Goal: Book appointment/travel/reservation

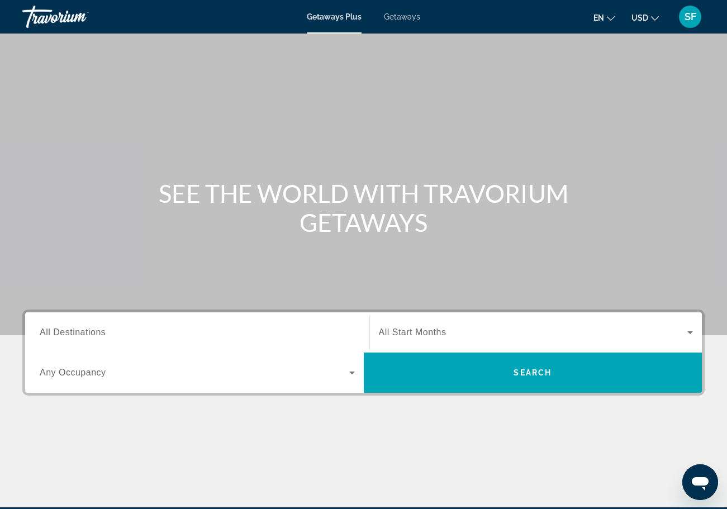
click at [143, 335] on input "Destination All Destinations" at bounding box center [197, 332] width 315 height 13
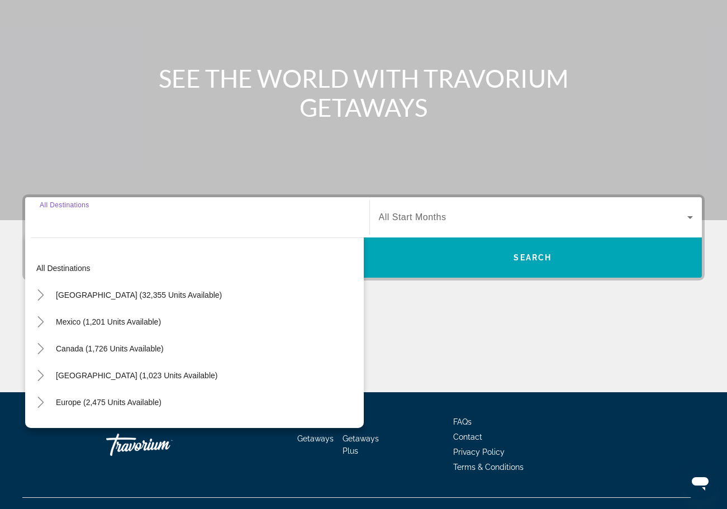
scroll to position [135, 0]
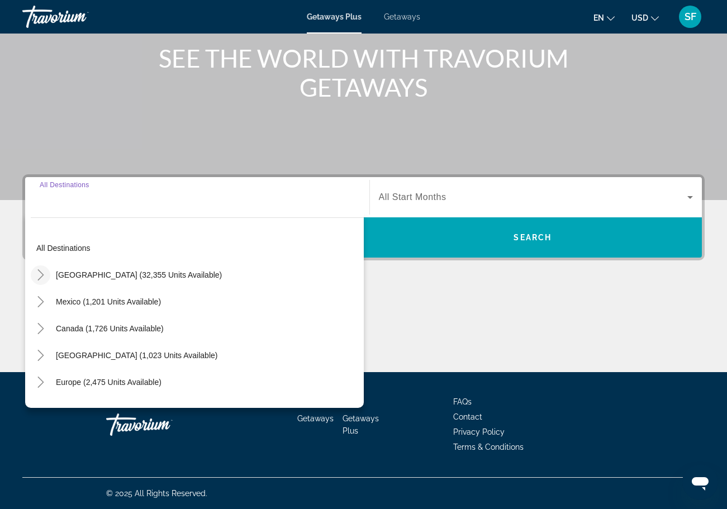
click at [45, 276] on icon "Toggle United States (32,355 units available)" at bounding box center [40, 274] width 11 height 11
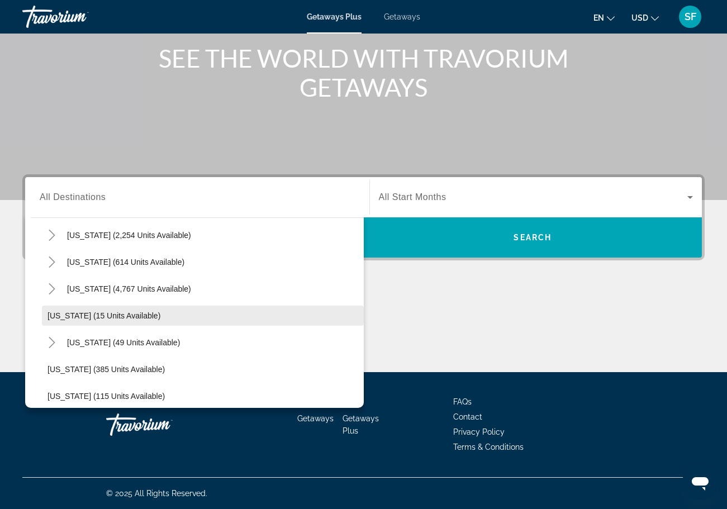
scroll to position [121, 0]
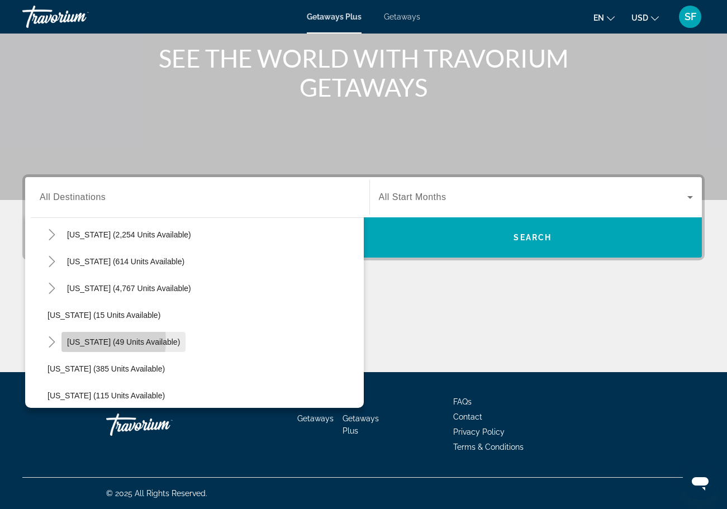
click at [89, 340] on span "[US_STATE] (49 units available)" at bounding box center [123, 342] width 113 height 9
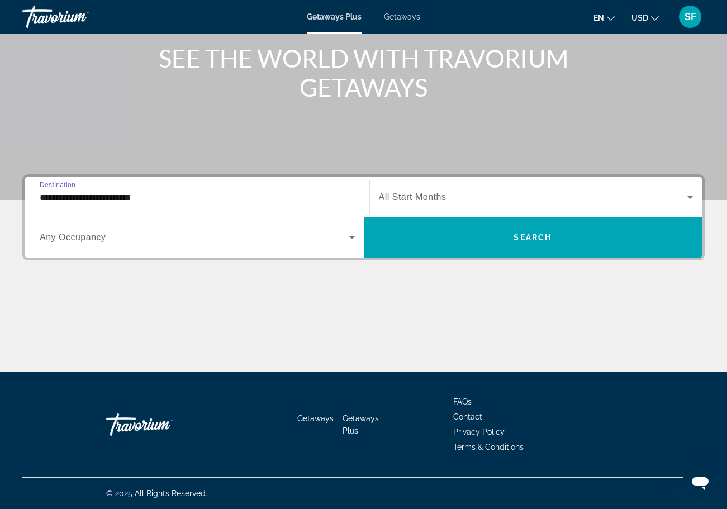
click at [122, 203] on input "**********" at bounding box center [197, 197] width 315 height 13
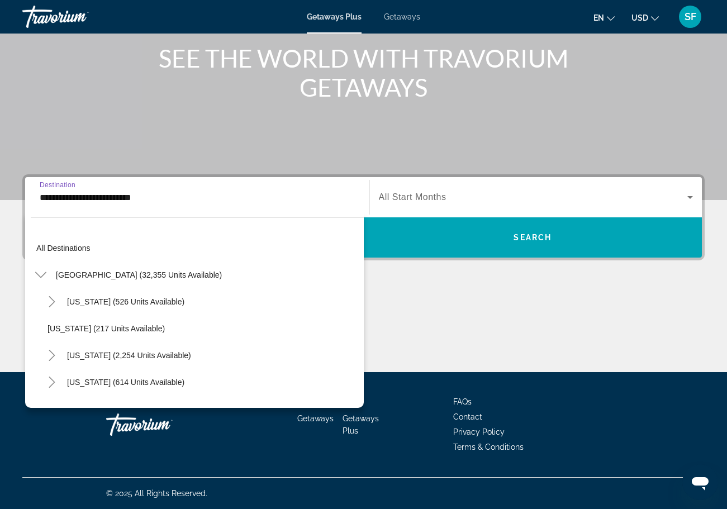
scroll to position [147, 0]
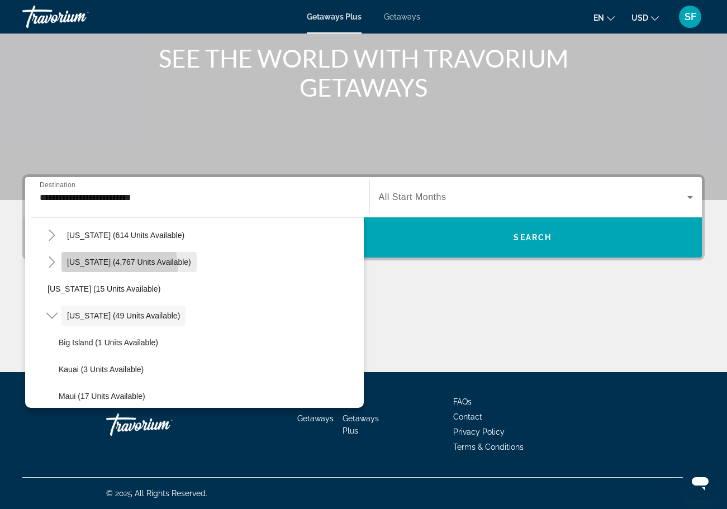
click at [106, 267] on span "Search widget" at bounding box center [128, 262] width 135 height 27
type input "**********"
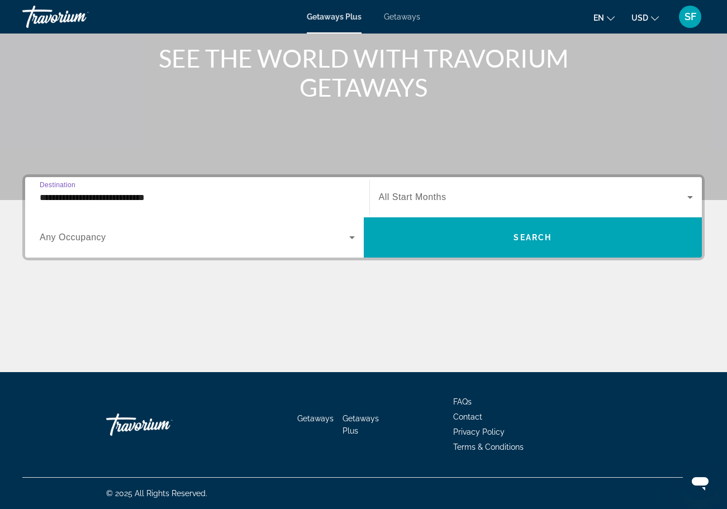
click at [350, 242] on icon "Search widget" at bounding box center [351, 237] width 13 height 13
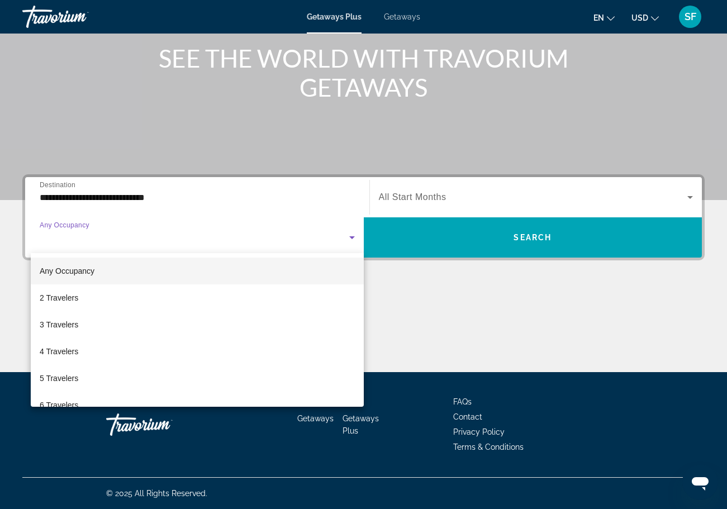
click at [581, 184] on div at bounding box center [363, 254] width 727 height 509
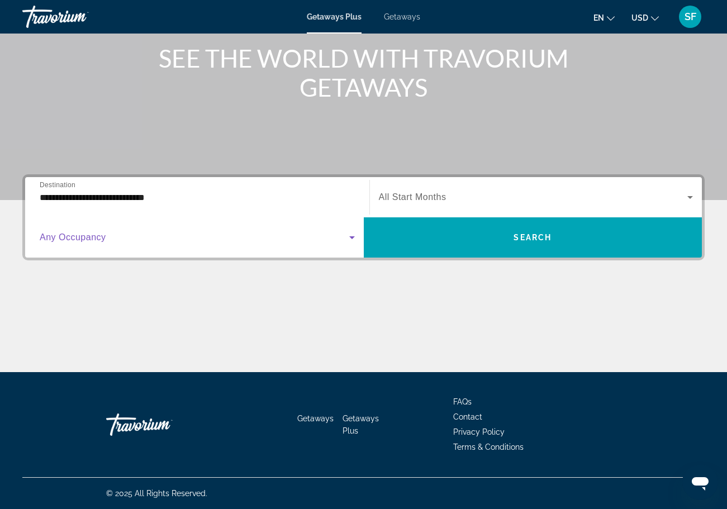
click at [353, 243] on icon "Search widget" at bounding box center [351, 237] width 13 height 13
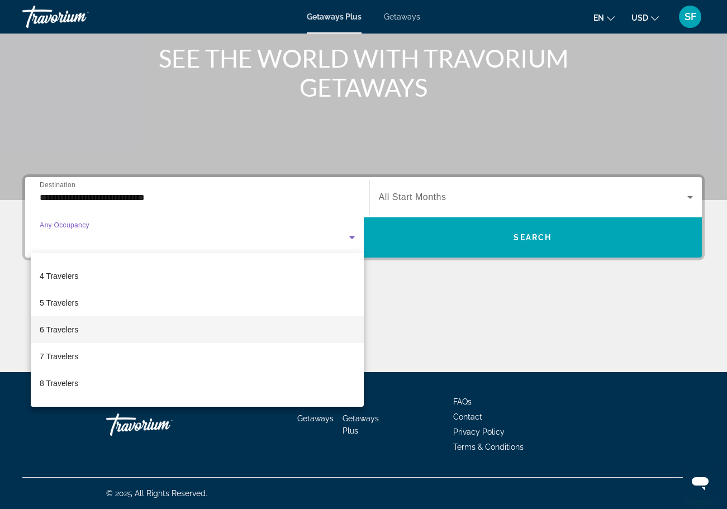
scroll to position [76, 0]
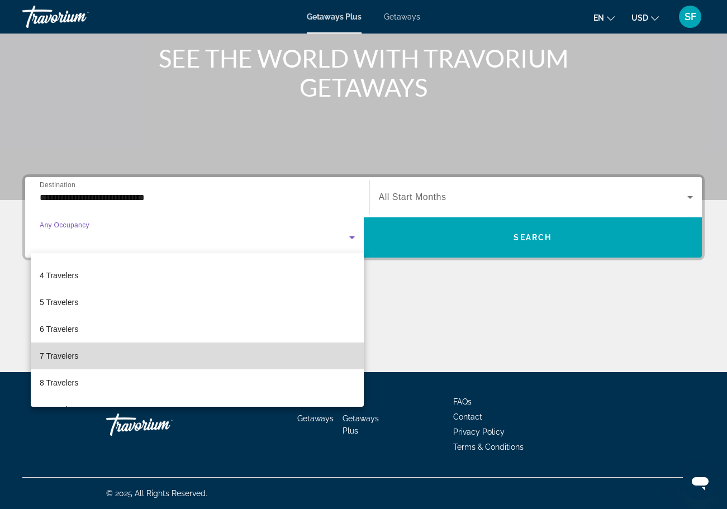
click at [195, 355] on mat-option "7 Travelers" at bounding box center [197, 356] width 333 height 27
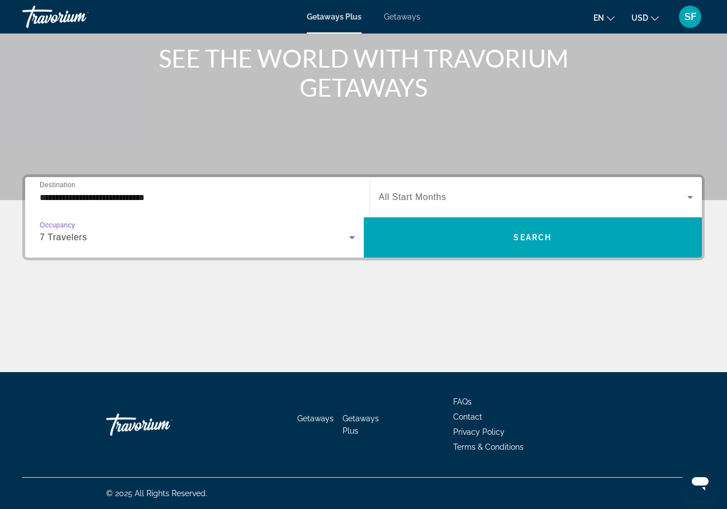
click at [684, 202] on icon "Search widget" at bounding box center [690, 197] width 13 height 13
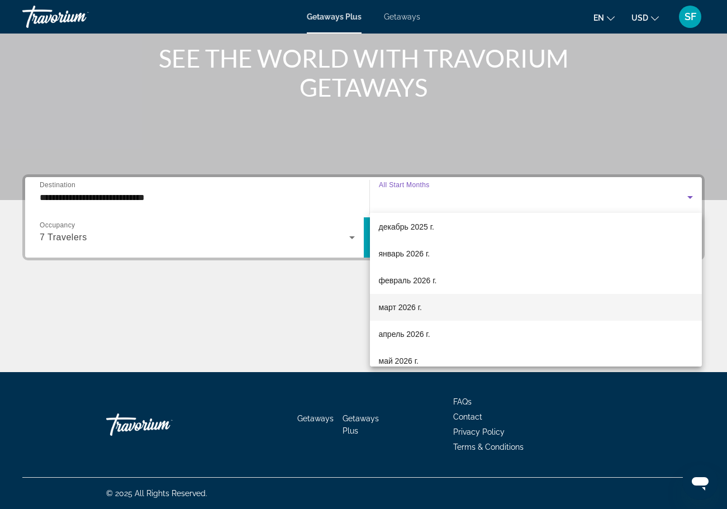
scroll to position [125, 0]
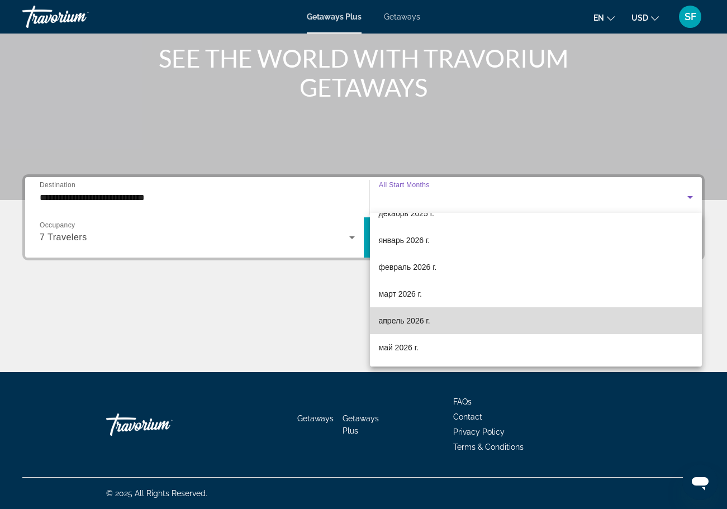
click at [461, 323] on mat-option "апрель 2026 г." at bounding box center [536, 320] width 333 height 27
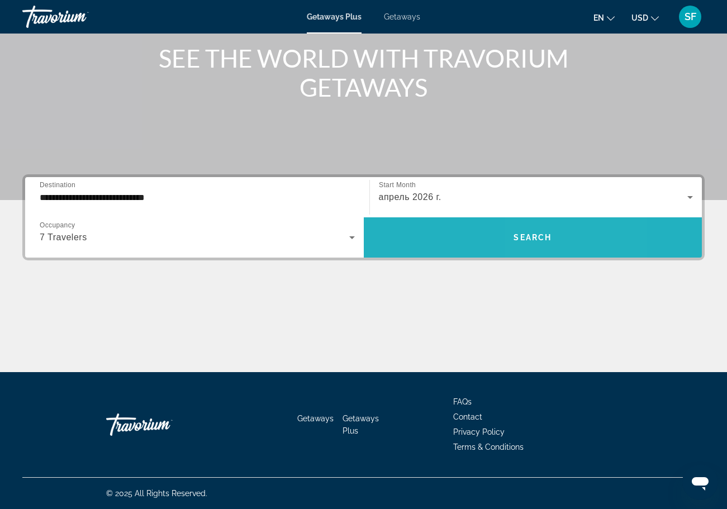
click at [539, 239] on span "Search" at bounding box center [533, 237] width 38 height 9
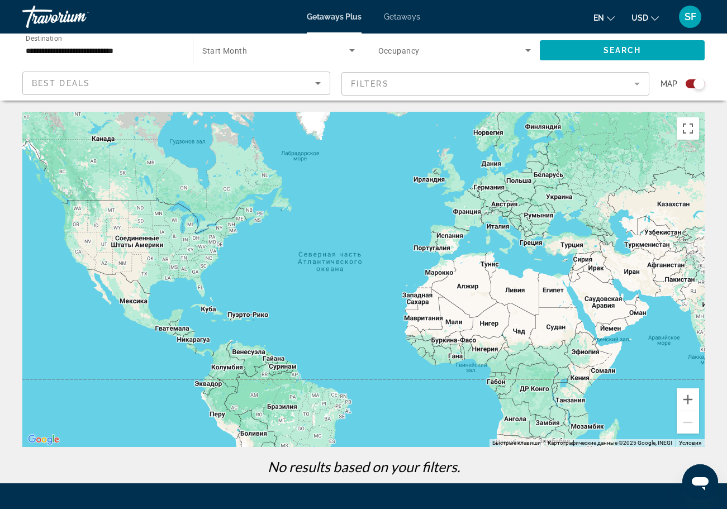
click at [403, 12] on span "Getaways" at bounding box center [402, 16] width 36 height 9
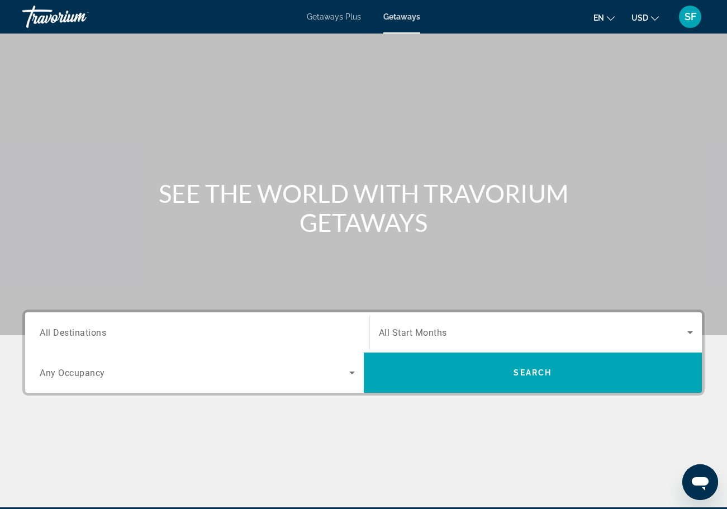
click at [151, 331] on input "Destination All Destinations" at bounding box center [197, 332] width 315 height 13
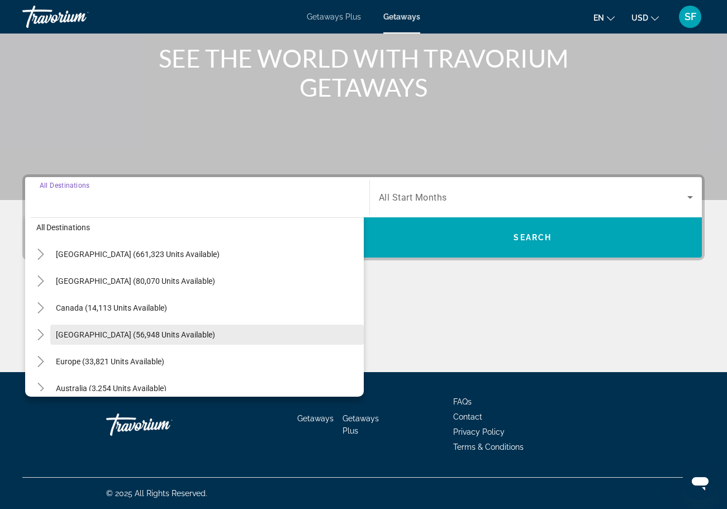
scroll to position [10, 0]
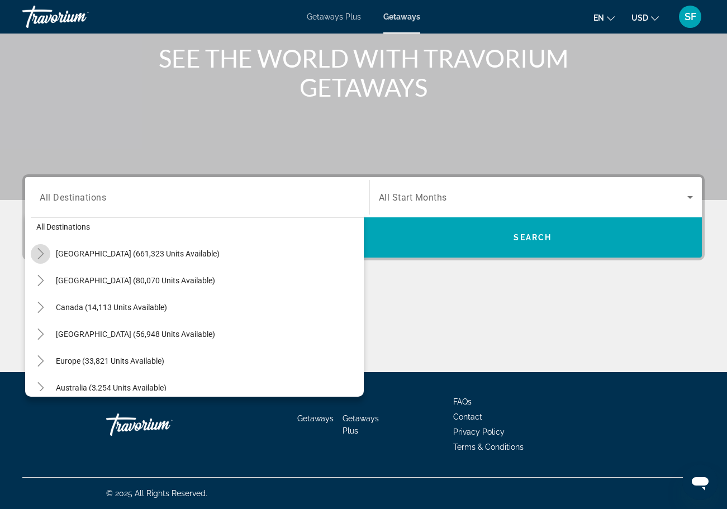
click at [46, 259] on icon "Toggle United States (661,323 units available)" at bounding box center [40, 253] width 11 height 11
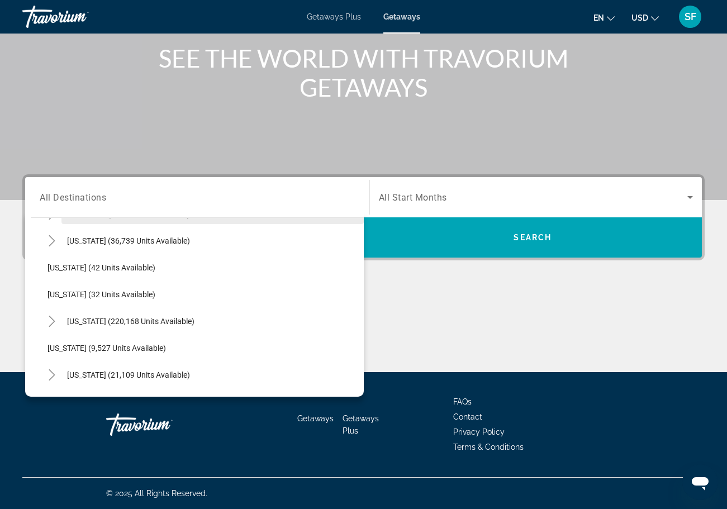
scroll to position [131, 0]
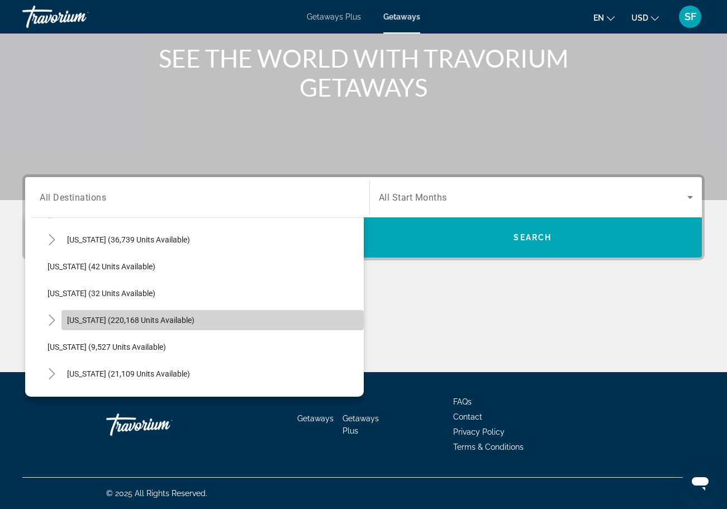
click at [105, 321] on span "[US_STATE] (220,168 units available)" at bounding box center [130, 320] width 127 height 9
type input "**********"
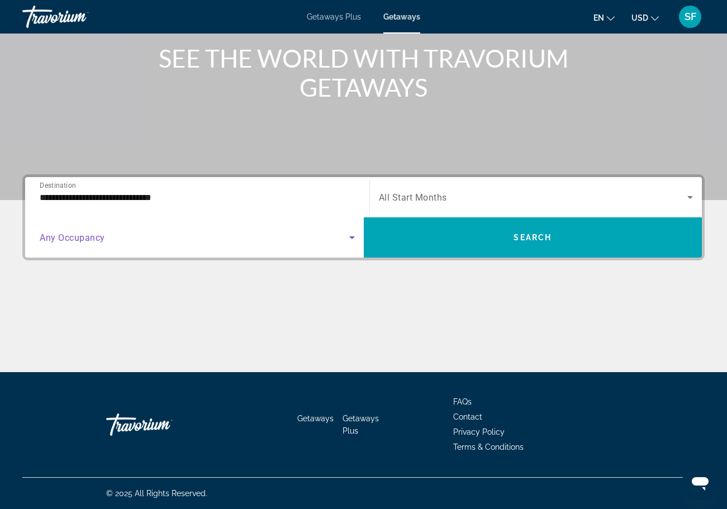
click at [344, 240] on span "Search widget" at bounding box center [195, 237] width 310 height 13
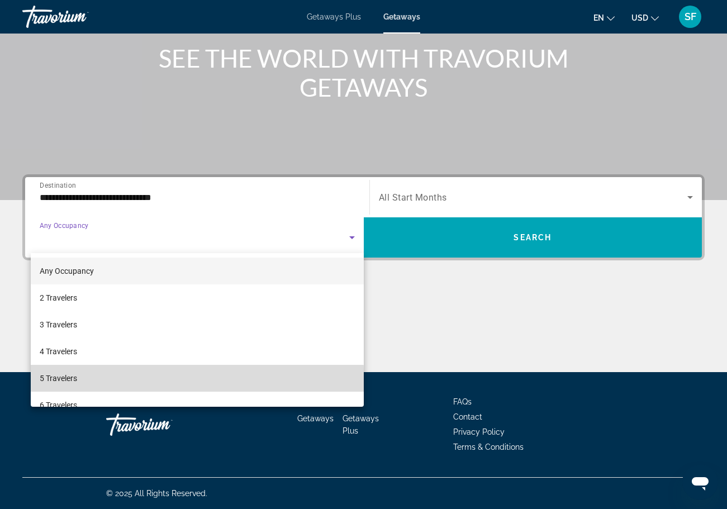
click at [113, 384] on mat-option "5 Travelers" at bounding box center [197, 378] width 333 height 27
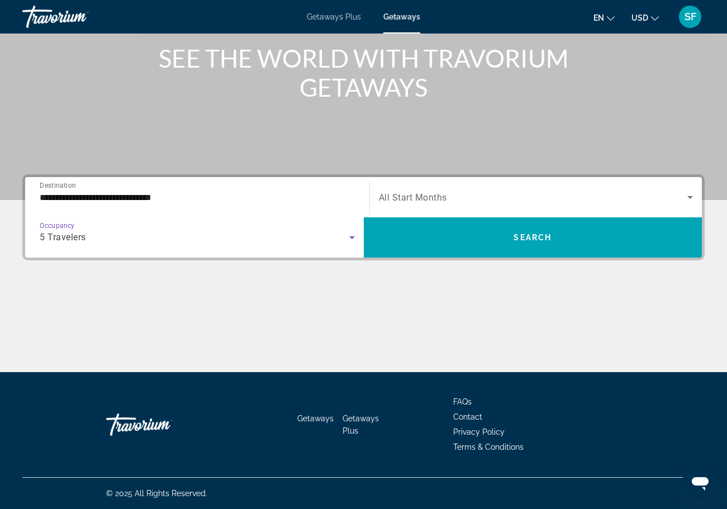
click at [348, 240] on icon "Search widget" at bounding box center [351, 237] width 13 height 13
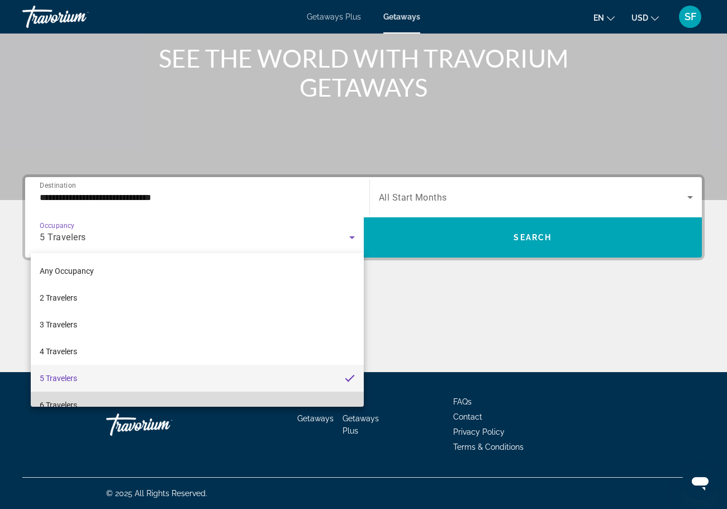
click at [216, 395] on mat-option "6 Travelers" at bounding box center [197, 405] width 333 height 27
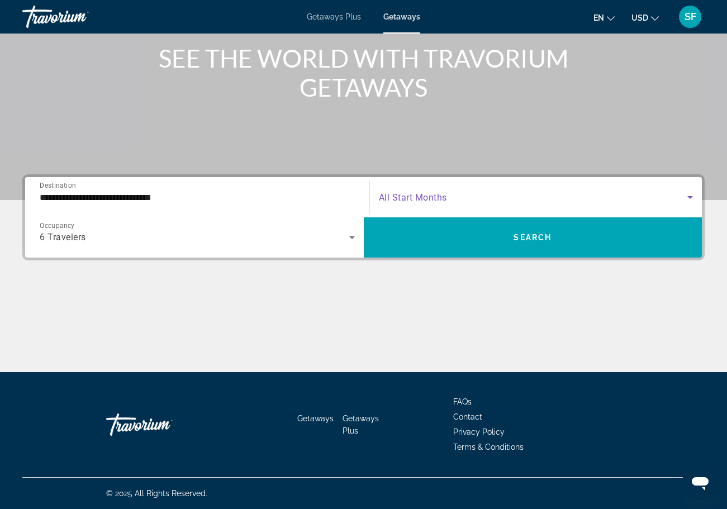
click at [681, 200] on span "Search widget" at bounding box center [533, 197] width 309 height 13
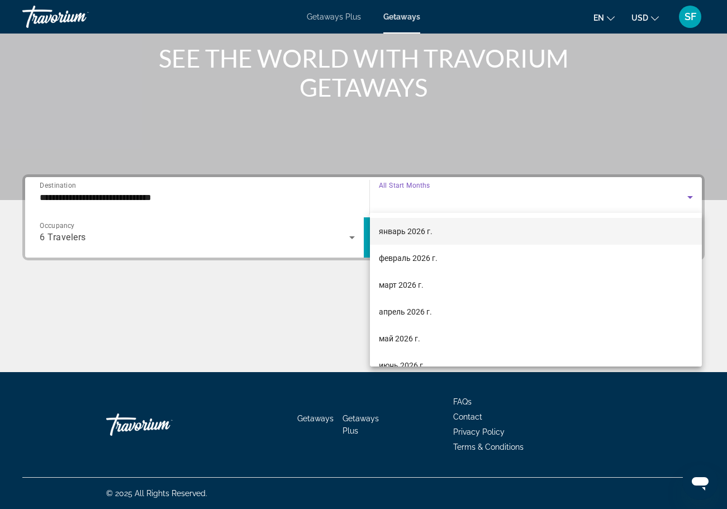
scroll to position [134, 0]
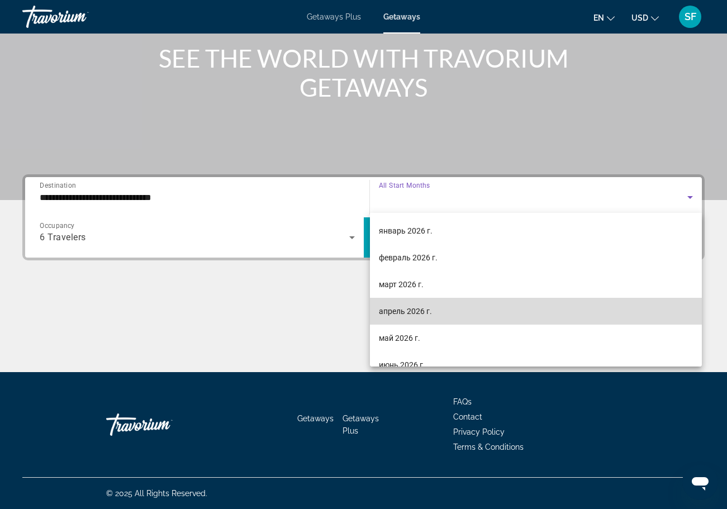
click at [489, 300] on mat-option "апрель 2026 г." at bounding box center [536, 311] width 333 height 27
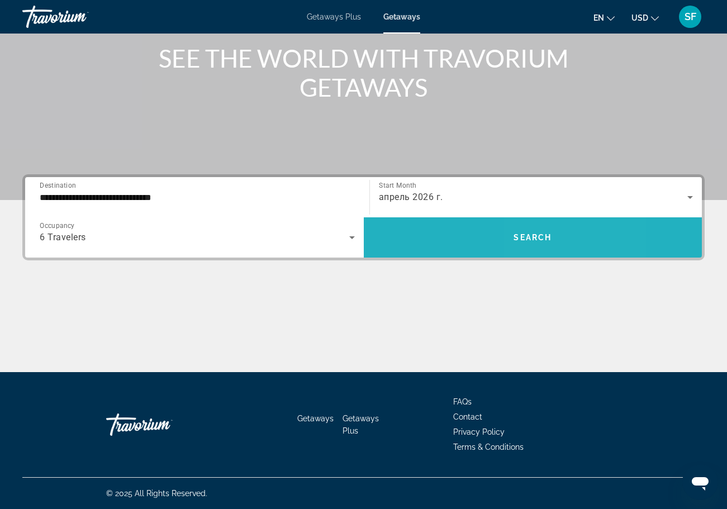
click at [563, 231] on span "Search widget" at bounding box center [533, 237] width 339 height 27
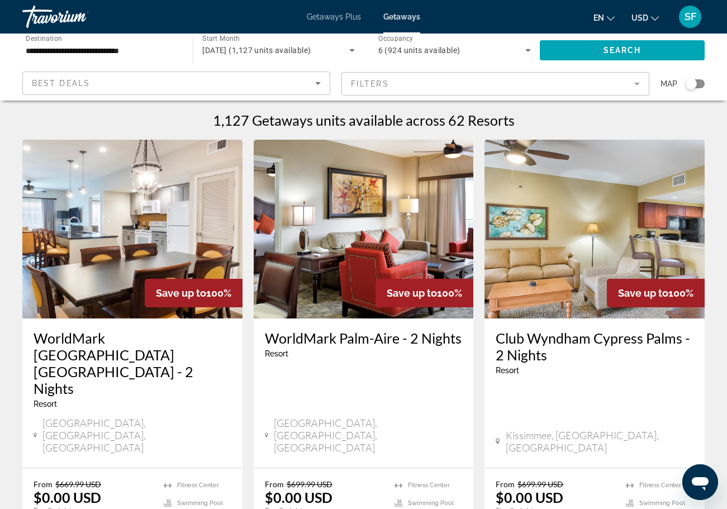
click at [280, 118] on h1 "1,127 Getaways units available across 62 Resorts" at bounding box center [364, 120] width 302 height 17
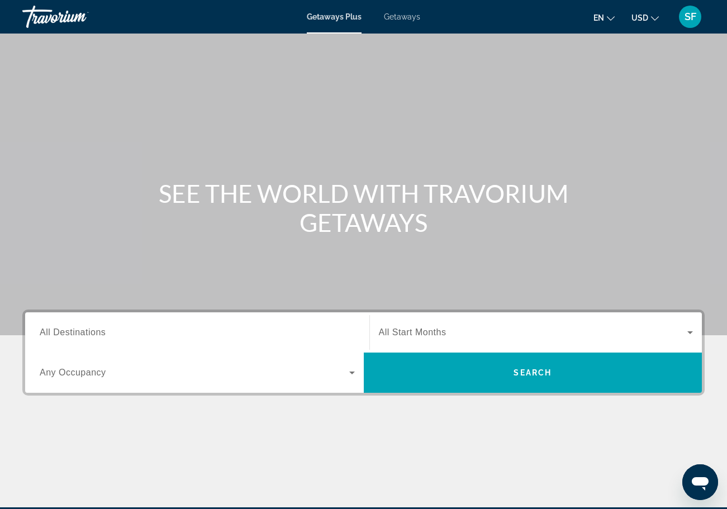
click at [169, 331] on input "Destination All Destinations" at bounding box center [197, 332] width 315 height 13
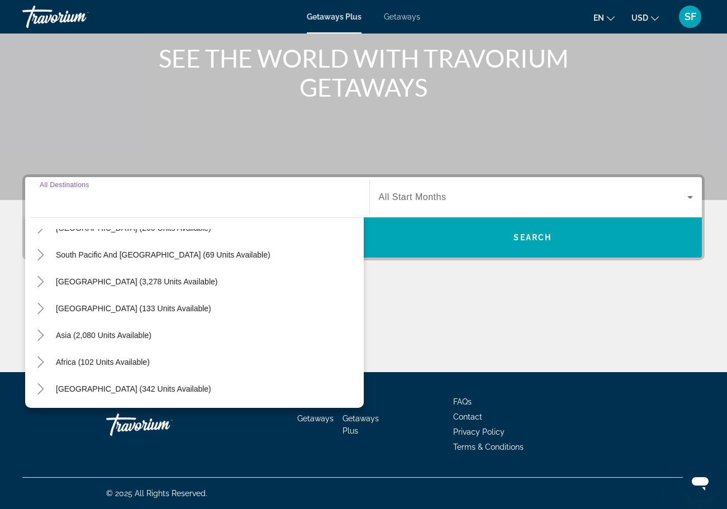
scroll to position [135, 0]
click at [78, 338] on span "Asia (2,080 units available)" at bounding box center [104, 335] width 96 height 9
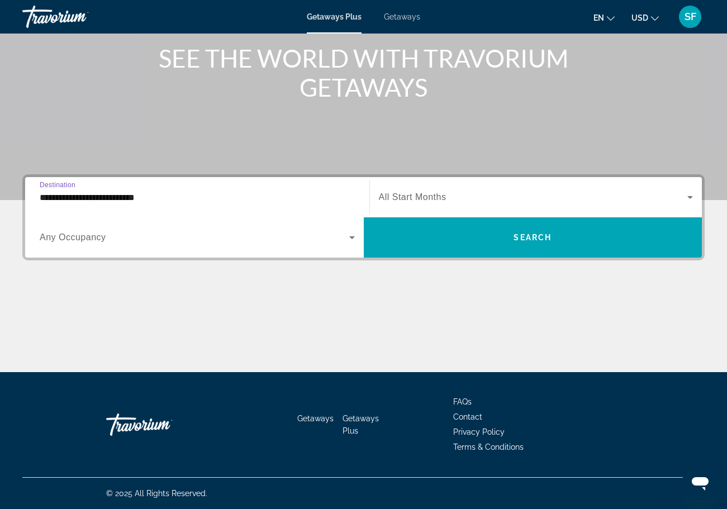
click at [158, 203] on input "**********" at bounding box center [197, 197] width 315 height 13
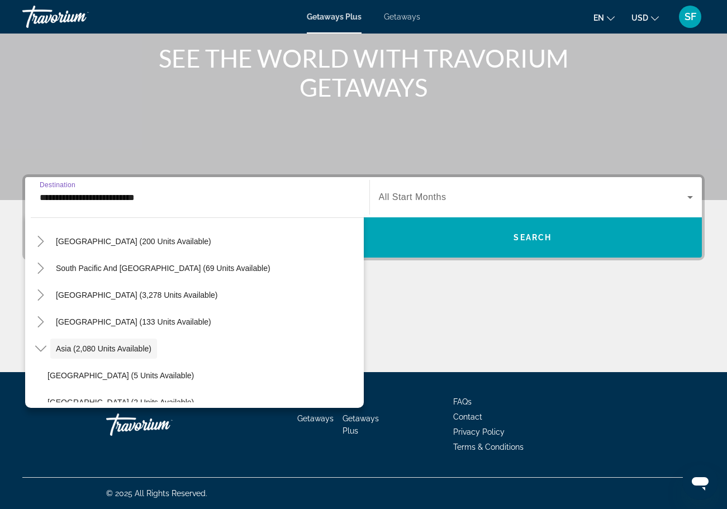
scroll to position [167, 0]
click at [81, 347] on span "Asia (2,080 units available)" at bounding box center [104, 349] width 96 height 9
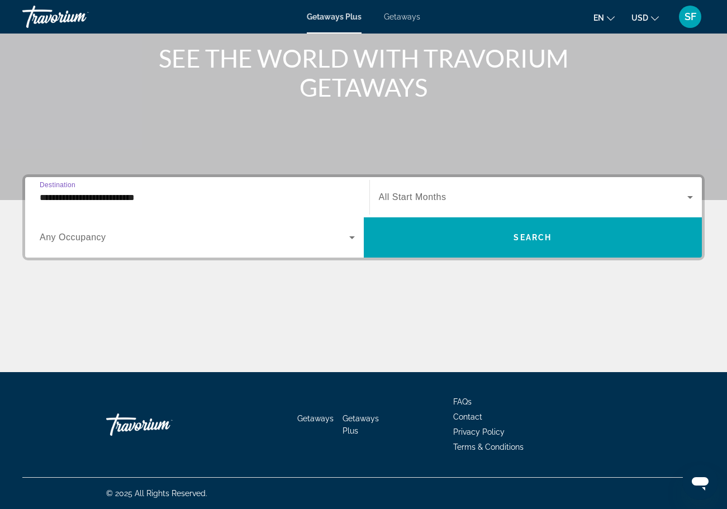
click at [138, 194] on input "**********" at bounding box center [197, 197] width 315 height 13
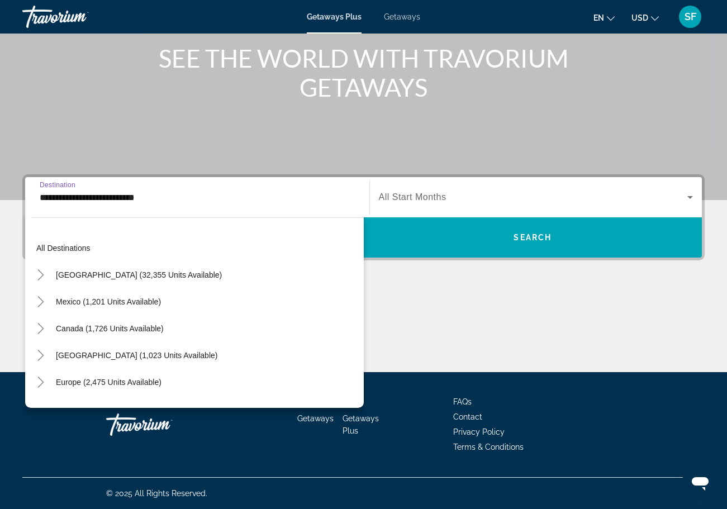
scroll to position [201, 0]
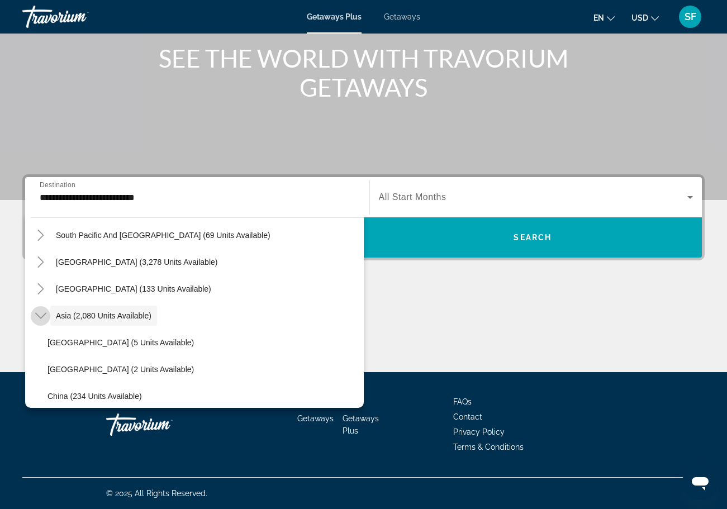
click at [41, 319] on icon "Toggle Asia (2,080 units available)" at bounding box center [40, 316] width 11 height 6
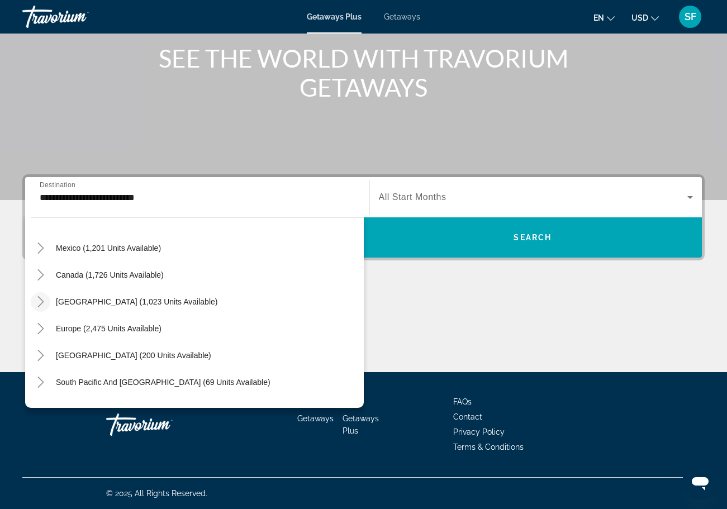
scroll to position [61, 0]
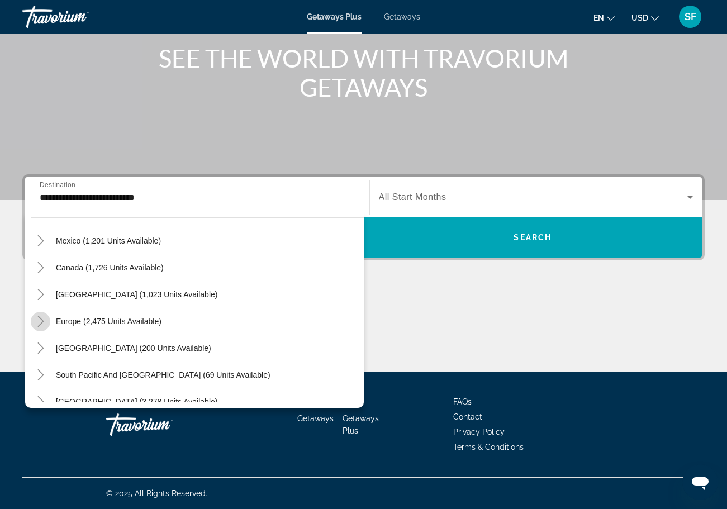
click at [41, 319] on icon "Toggle Europe (2,475 units available)" at bounding box center [40, 321] width 11 height 11
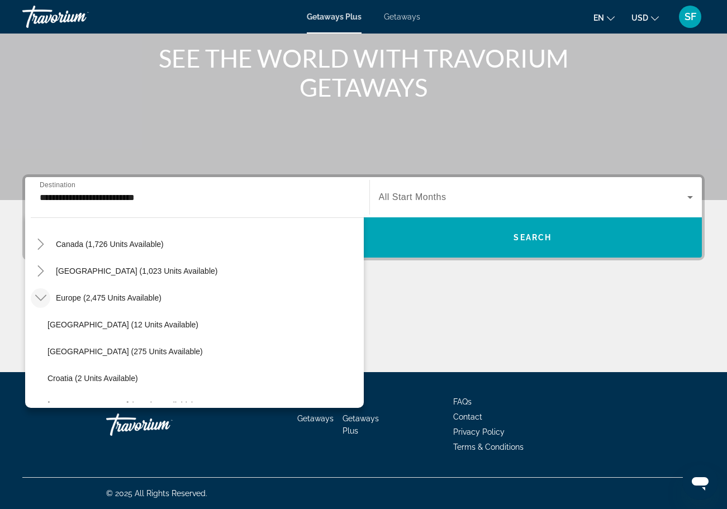
scroll to position [85, 0]
click at [42, 294] on icon "Toggle Europe (2,475 units available)" at bounding box center [40, 297] width 11 height 11
click at [43, 324] on icon "Toggle Australia (200 units available)" at bounding box center [40, 324] width 6 height 11
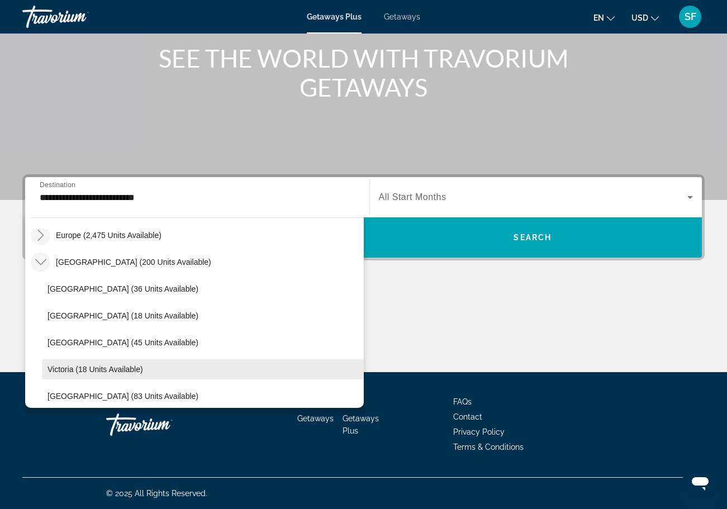
scroll to position [135, 0]
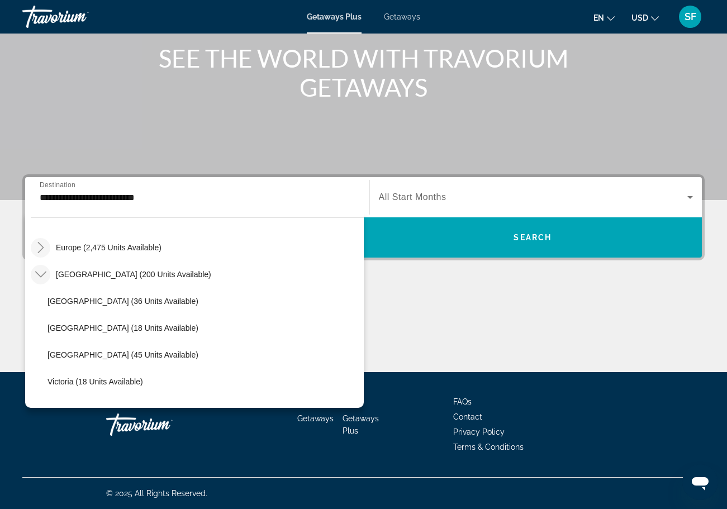
click at [42, 277] on icon "Toggle Australia (200 units available)" at bounding box center [40, 275] width 11 height 6
click at [44, 303] on icon "Toggle South Pacific and Oceania (69 units available)" at bounding box center [40, 301] width 11 height 11
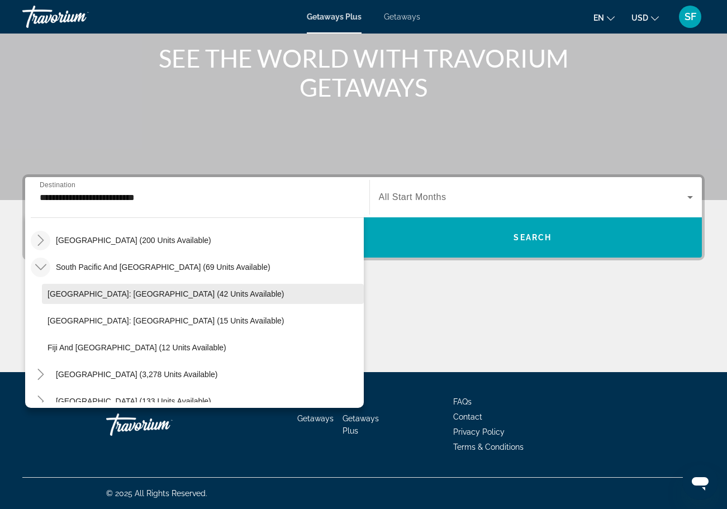
scroll to position [180, 0]
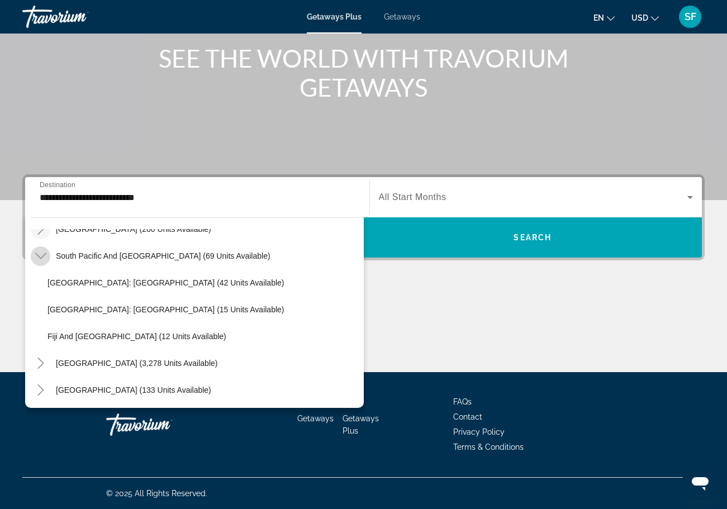
click at [44, 254] on icon "Toggle South Pacific and Oceania (69 units available)" at bounding box center [40, 255] width 11 height 11
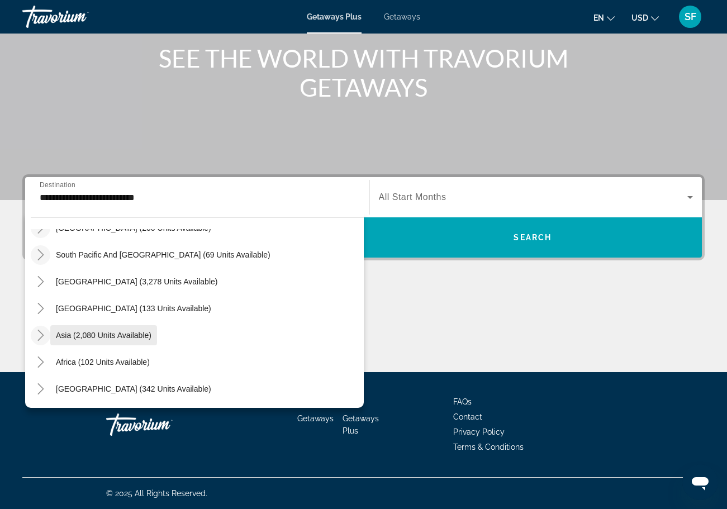
scroll to position [181, 0]
click at [43, 391] on icon "Toggle Middle East (342 units available)" at bounding box center [40, 388] width 11 height 11
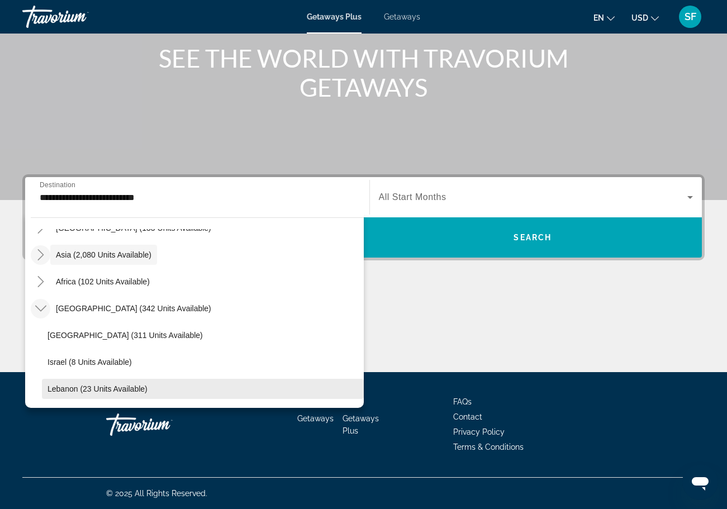
scroll to position [262, 0]
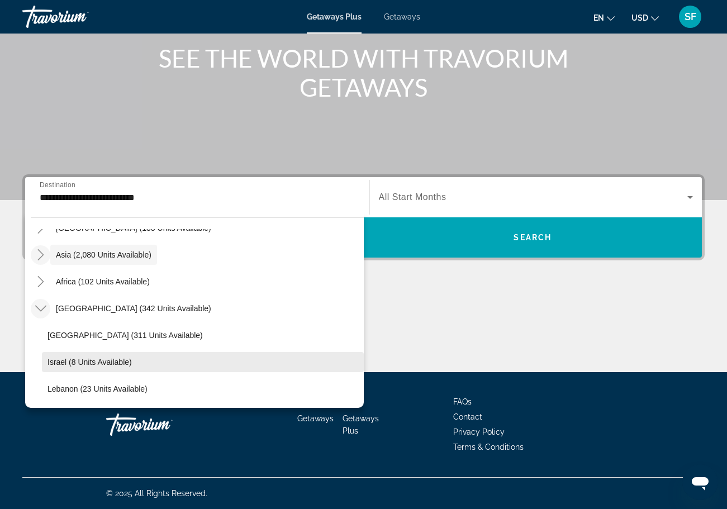
click at [74, 364] on span "Israel (8 units available)" at bounding box center [90, 362] width 84 height 9
type input "**********"
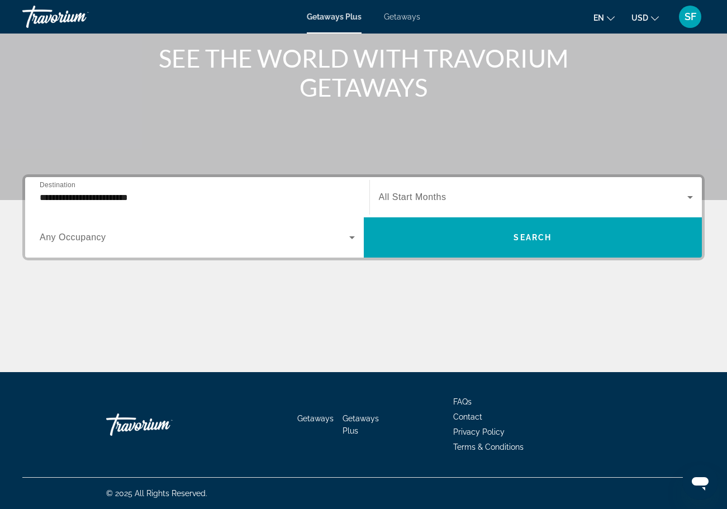
click at [354, 245] on div "Search widget" at bounding box center [197, 237] width 315 height 31
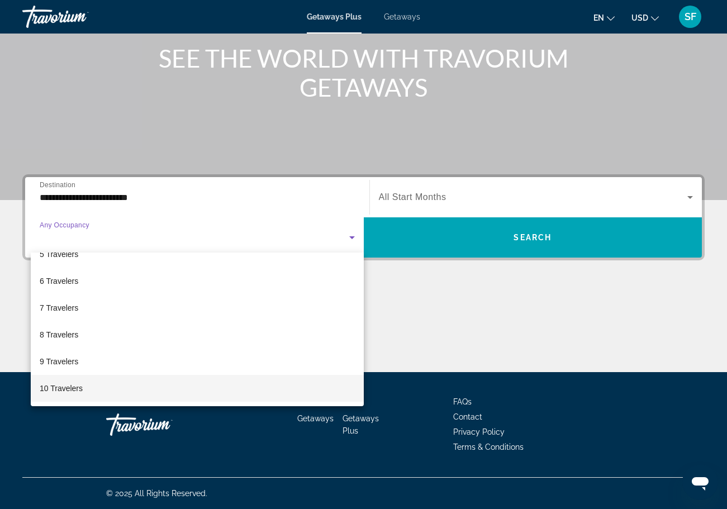
scroll to position [135, 0]
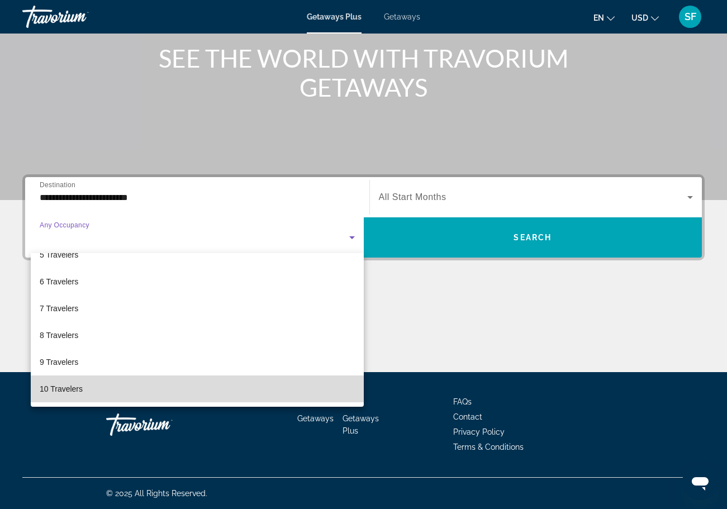
click at [157, 392] on mat-option "10 Travelers" at bounding box center [197, 389] width 333 height 27
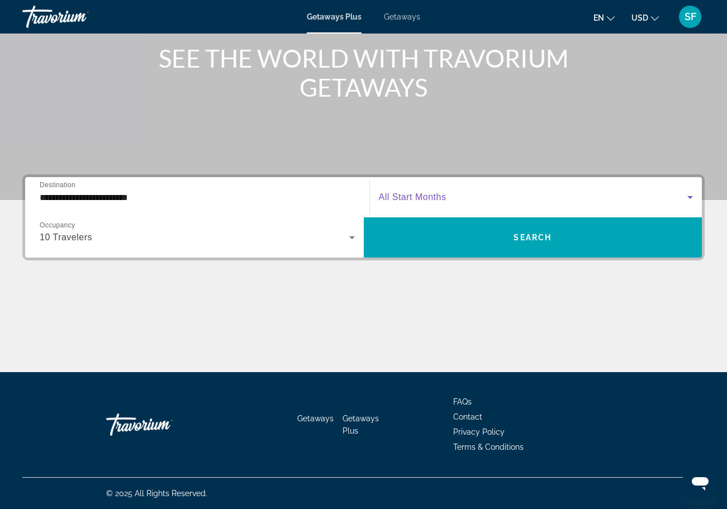
click at [565, 197] on span "Search widget" at bounding box center [533, 197] width 309 height 13
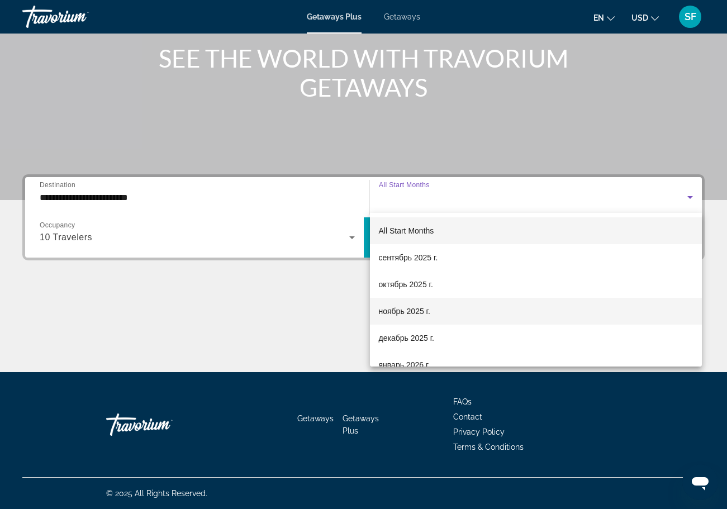
click at [495, 315] on mat-option "ноябрь 2025 г." at bounding box center [536, 311] width 333 height 27
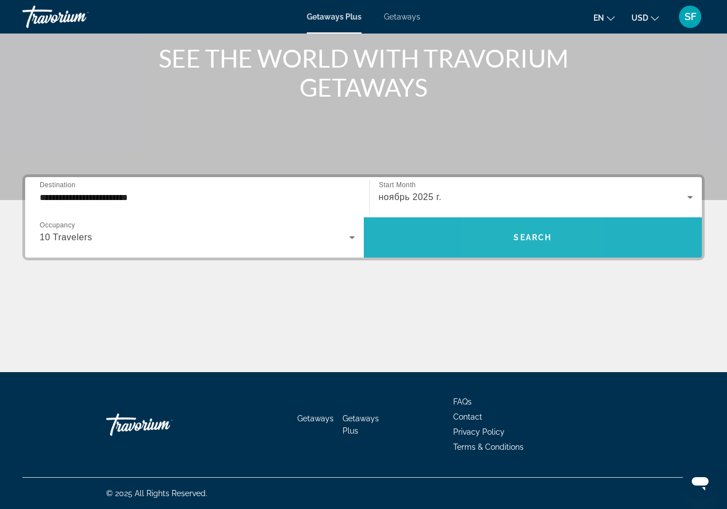
click at [511, 239] on span "Search widget" at bounding box center [533, 237] width 339 height 27
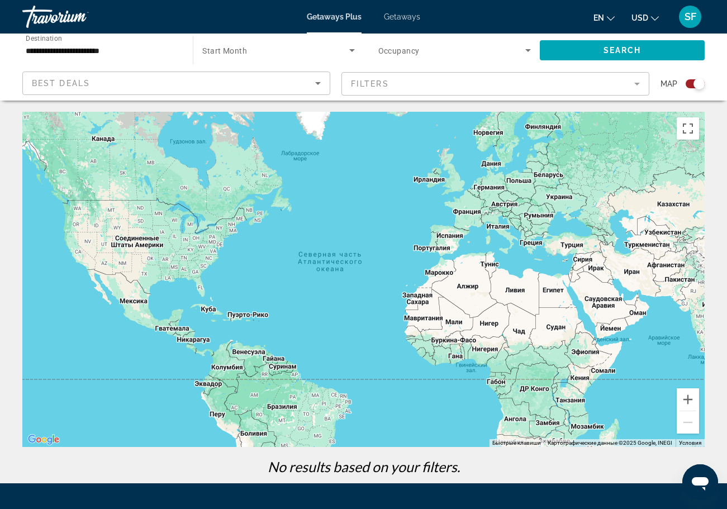
click at [122, 49] on input "**********" at bounding box center [102, 50] width 153 height 13
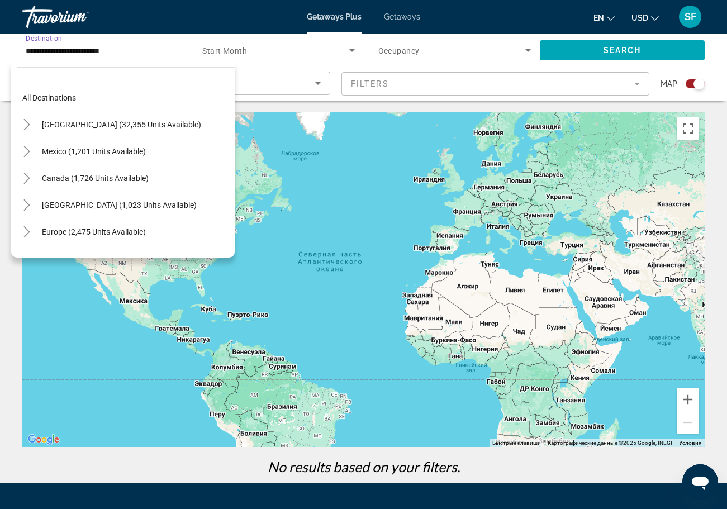
scroll to position [262, 0]
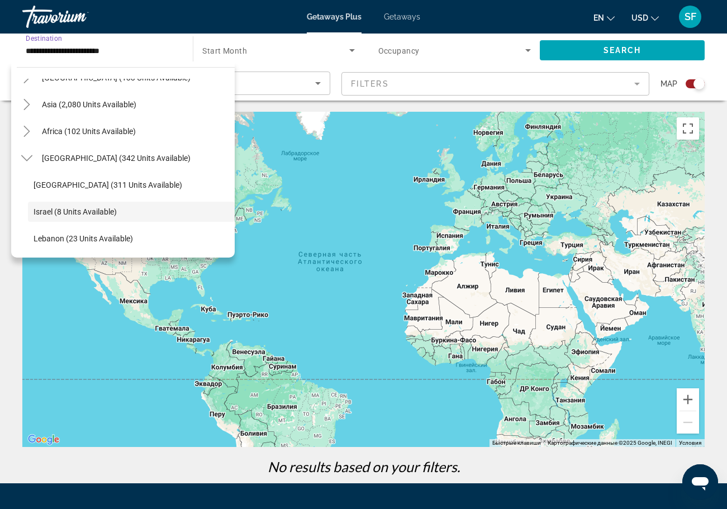
click at [255, 44] on span "Search widget" at bounding box center [275, 50] width 146 height 13
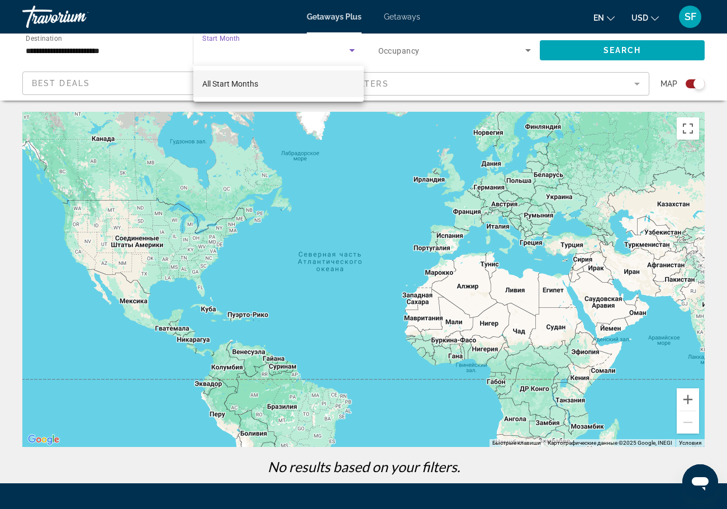
click at [355, 52] on div at bounding box center [363, 254] width 727 height 509
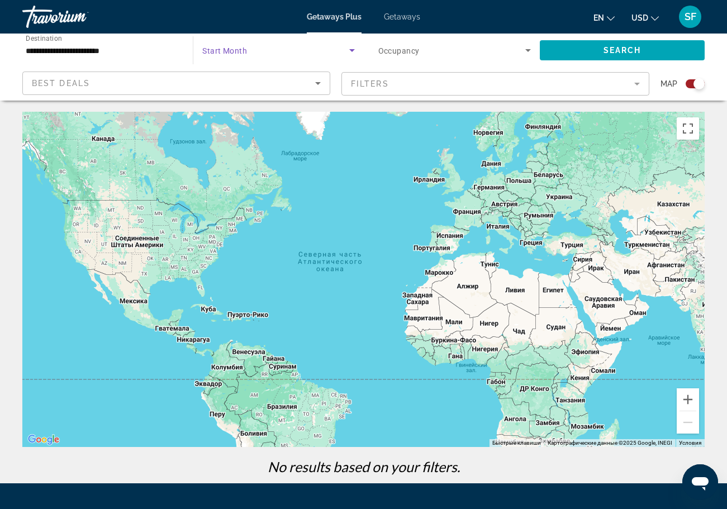
click at [350, 50] on icon "Search widget" at bounding box center [352, 50] width 6 height 3
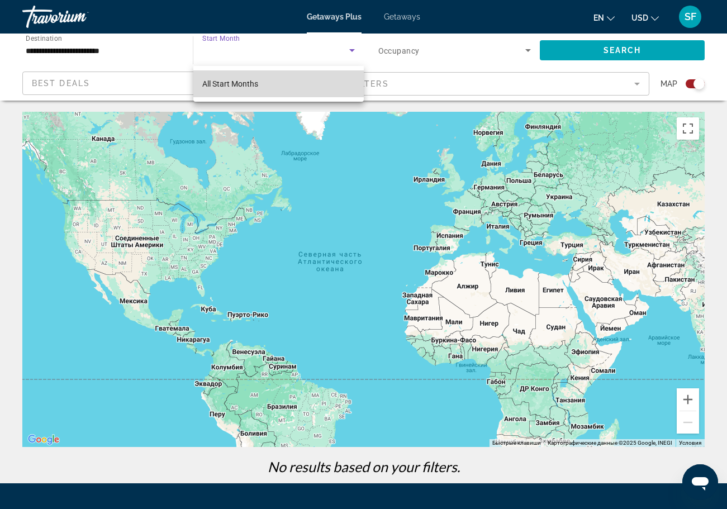
click at [311, 86] on mat-option "All Start Months" at bounding box center [278, 83] width 170 height 27
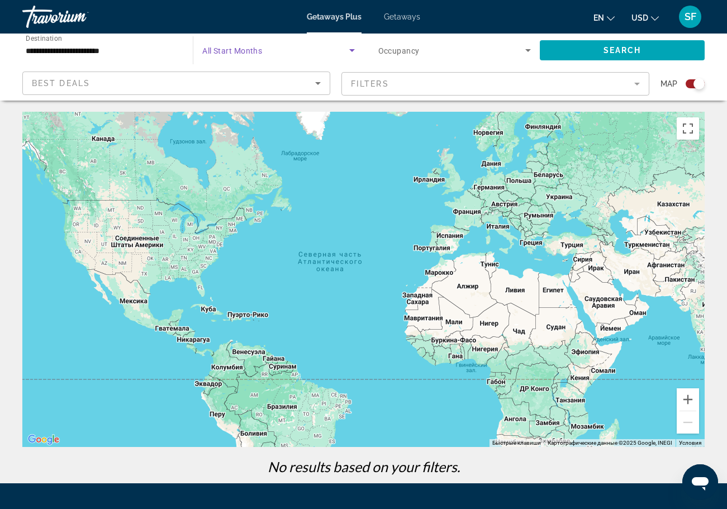
click at [307, 53] on span "Search widget" at bounding box center [275, 50] width 146 height 13
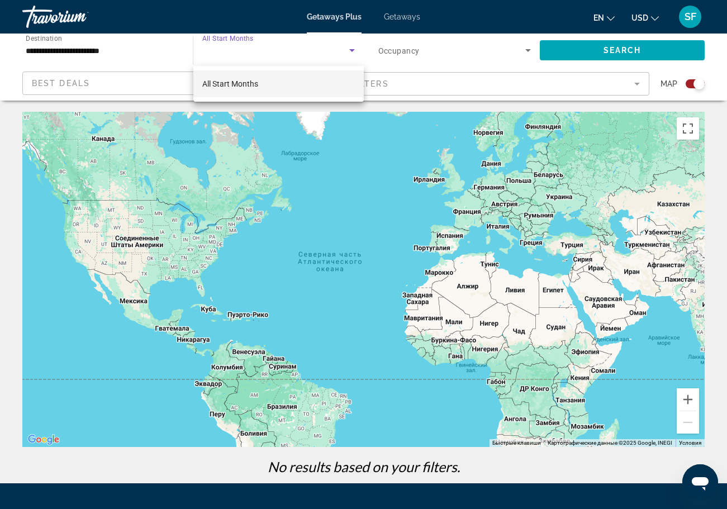
scroll to position [0, 0]
click at [586, 46] on div at bounding box center [363, 254] width 727 height 509
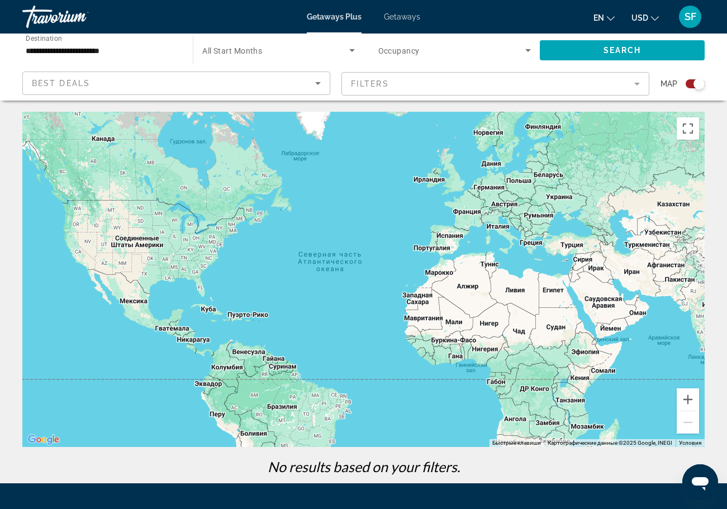
click at [317, 81] on icon "Sort by" at bounding box center [317, 83] width 13 height 13
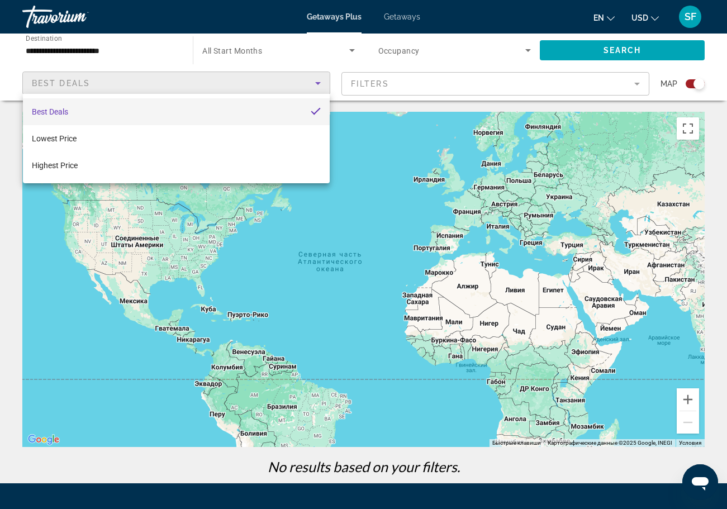
click at [452, 79] on div at bounding box center [363, 254] width 727 height 509
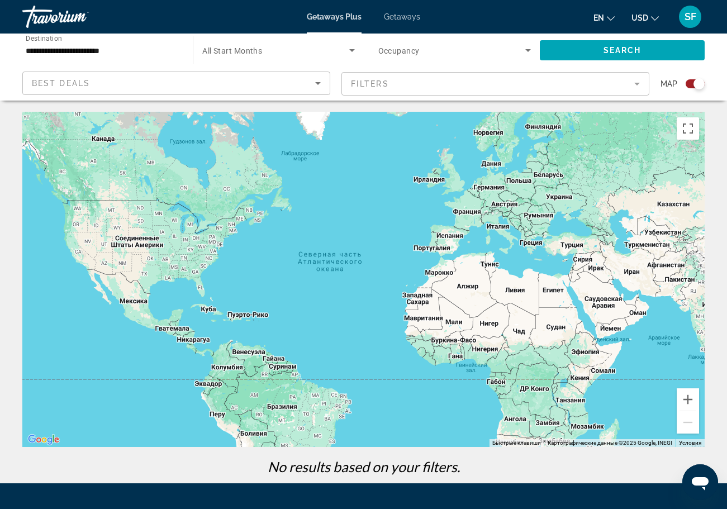
click at [452, 77] on mat-form-field "Filters" at bounding box center [496, 83] width 308 height 23
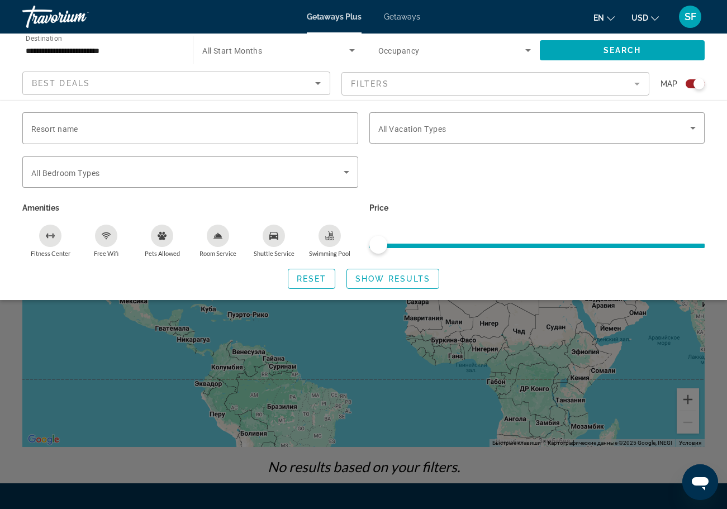
click at [452, 77] on mat-form-field "Filters" at bounding box center [496, 83] width 308 height 23
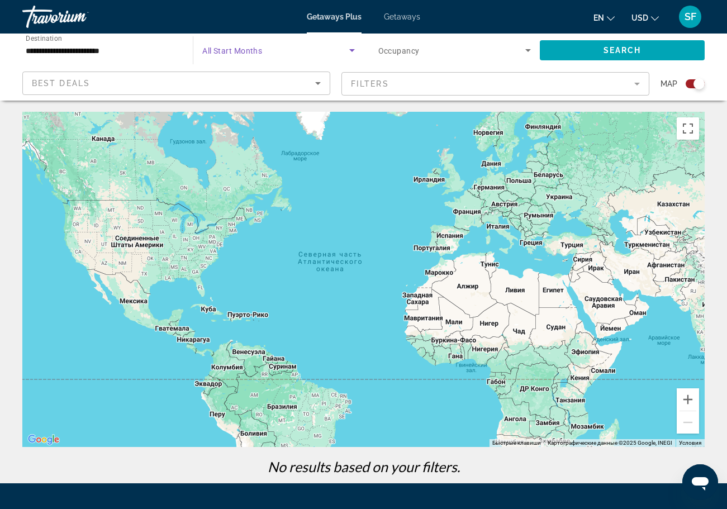
click at [350, 50] on icon "Search widget" at bounding box center [352, 50] width 6 height 3
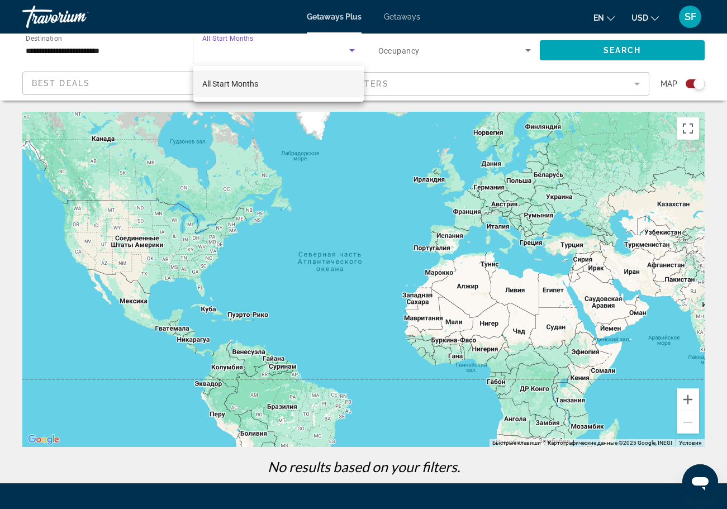
click at [403, 17] on div at bounding box center [363, 254] width 727 height 509
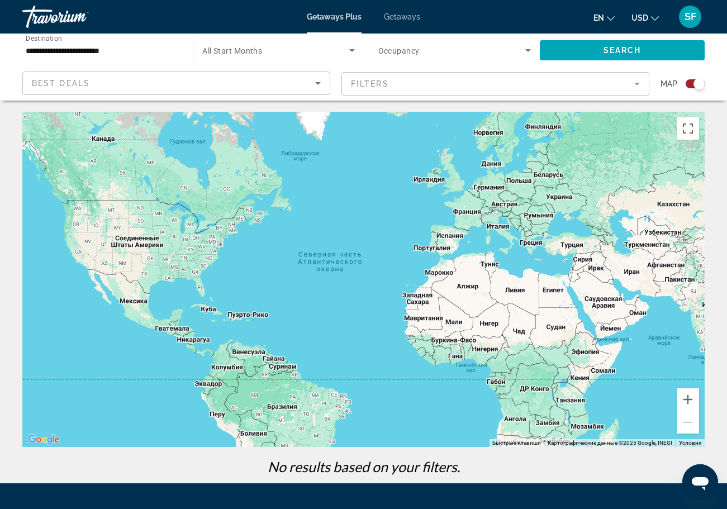
click at [403, 17] on span "Getaways" at bounding box center [402, 16] width 36 height 9
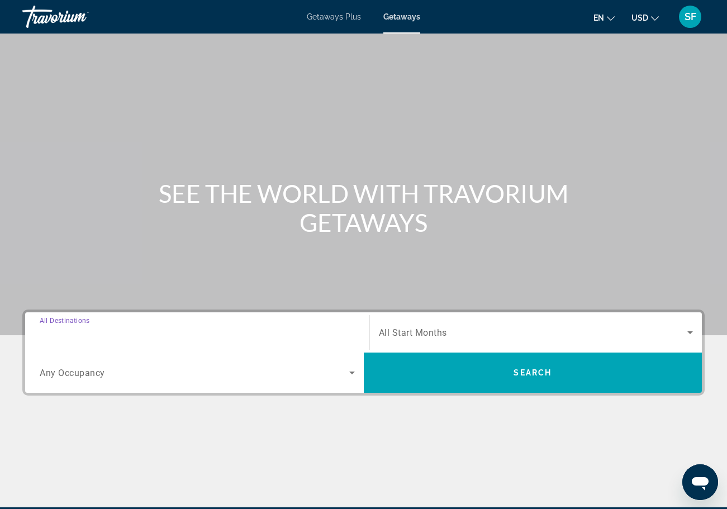
click at [254, 332] on input "Destination All Destinations" at bounding box center [197, 332] width 315 height 13
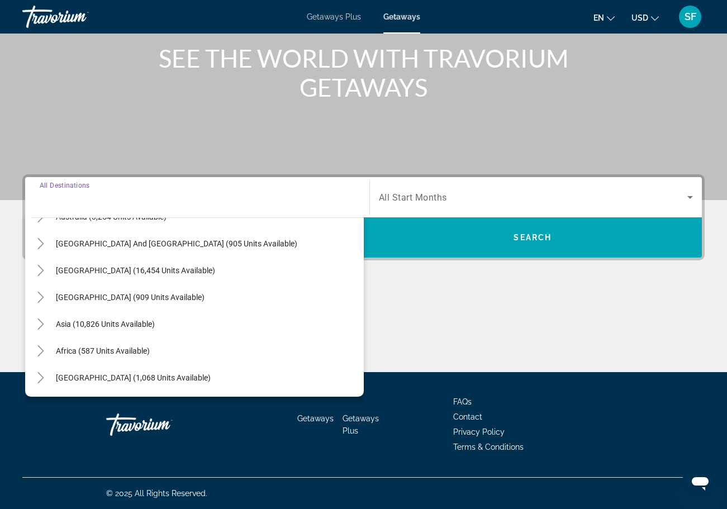
scroll to position [181, 0]
click at [42, 379] on icon "Toggle Middle East (1,068 units available)" at bounding box center [40, 377] width 6 height 11
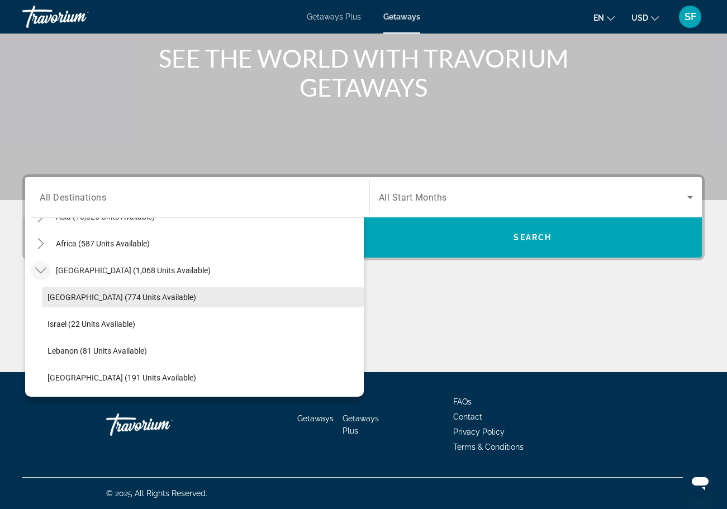
scroll to position [288, 0]
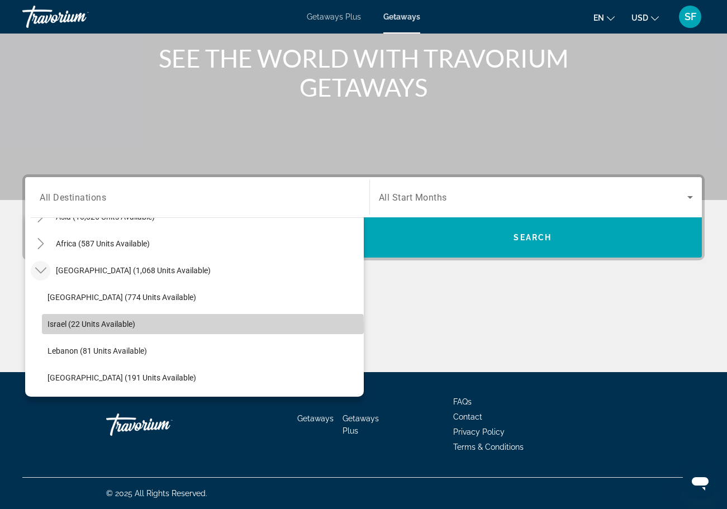
click at [98, 328] on span "Israel (22 units available)" at bounding box center [92, 324] width 88 height 9
type input "**********"
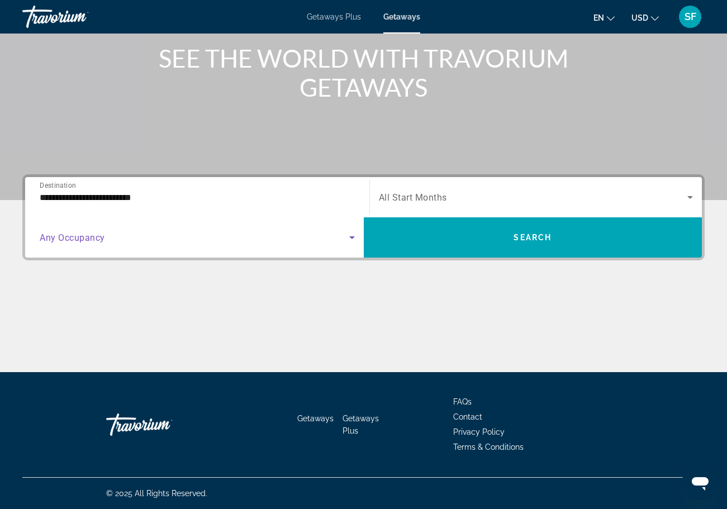
click at [353, 240] on icon "Search widget" at bounding box center [351, 237] width 13 height 13
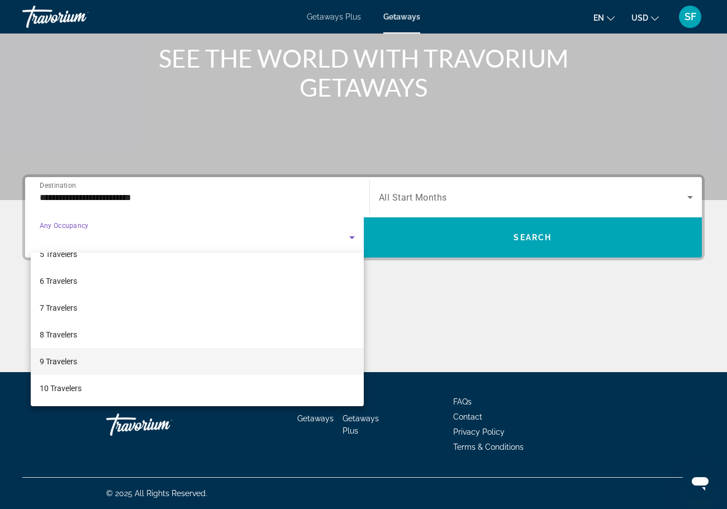
scroll to position [135, 0]
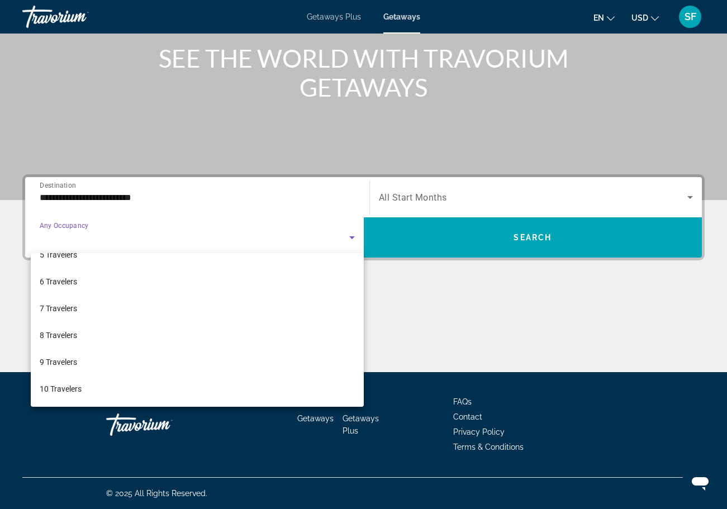
click at [694, 200] on div at bounding box center [363, 254] width 727 height 509
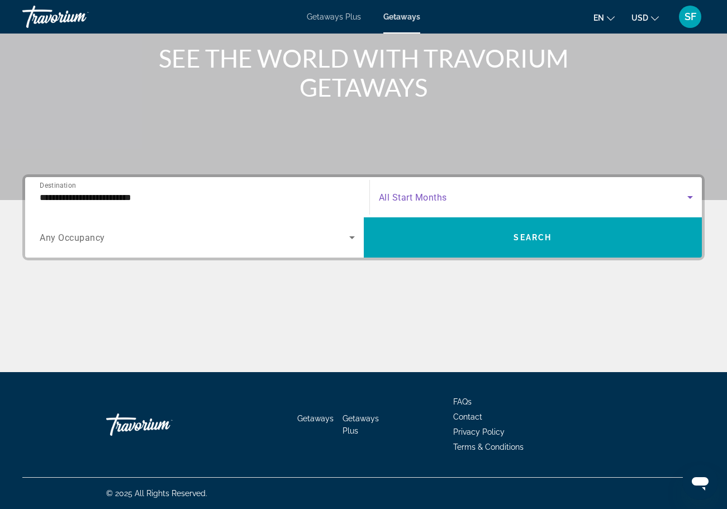
click at [694, 200] on icon "Search widget" at bounding box center [690, 197] width 13 height 13
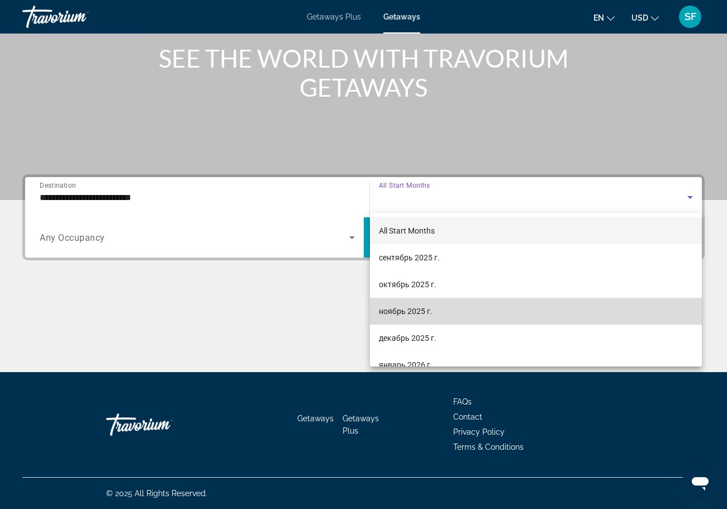
click at [528, 310] on mat-option "ноябрь 2025 г." at bounding box center [536, 311] width 333 height 27
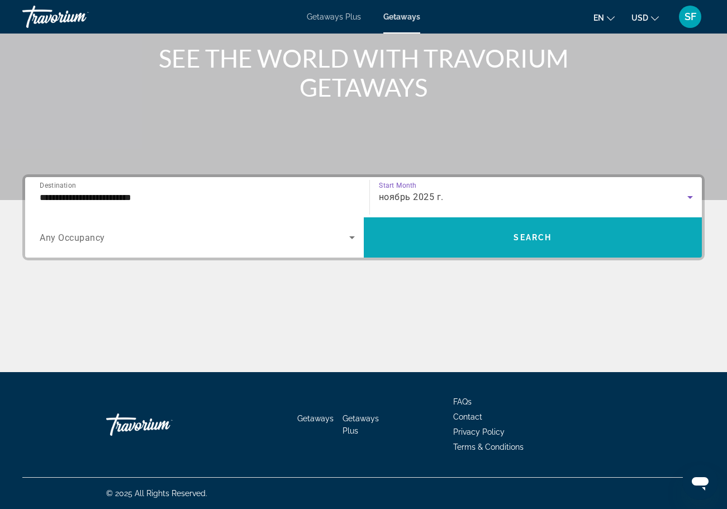
click at [547, 235] on span "Search" at bounding box center [533, 237] width 38 height 9
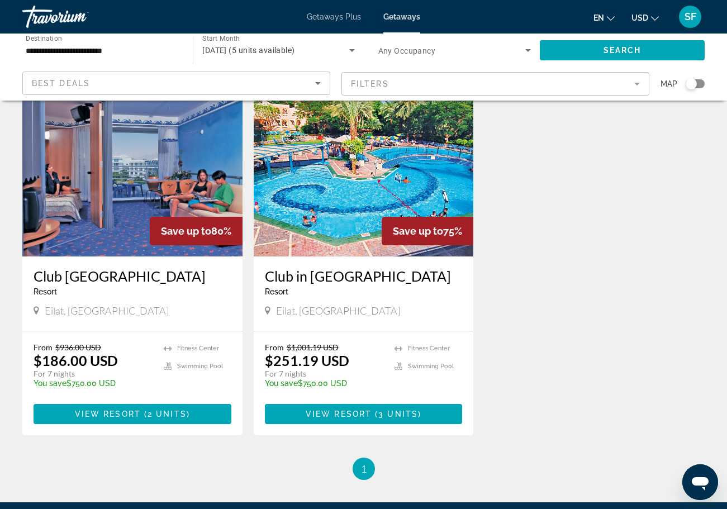
scroll to position [61, 0]
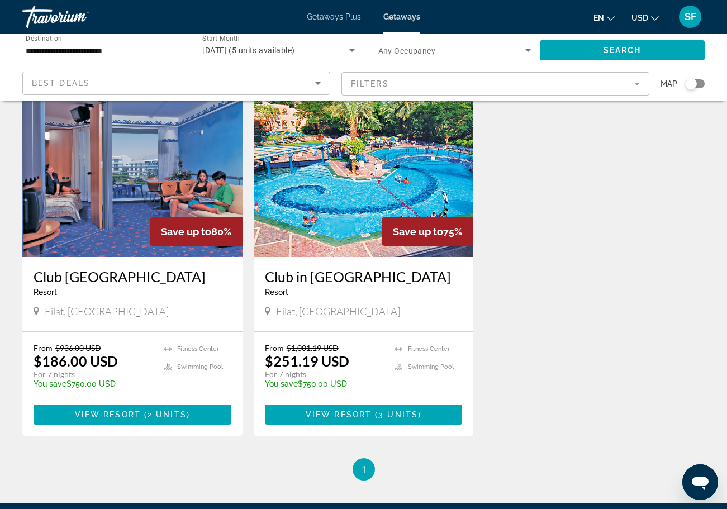
click at [332, 291] on div "Resort - This is an adults only resort" at bounding box center [364, 292] width 198 height 9
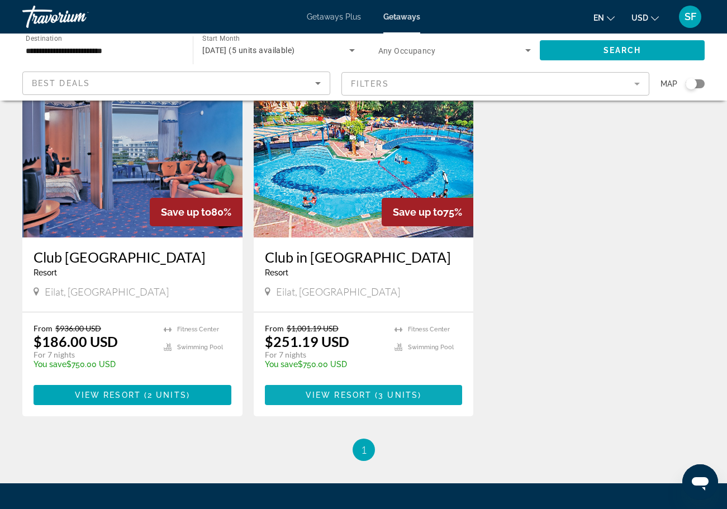
scroll to position [97, 0]
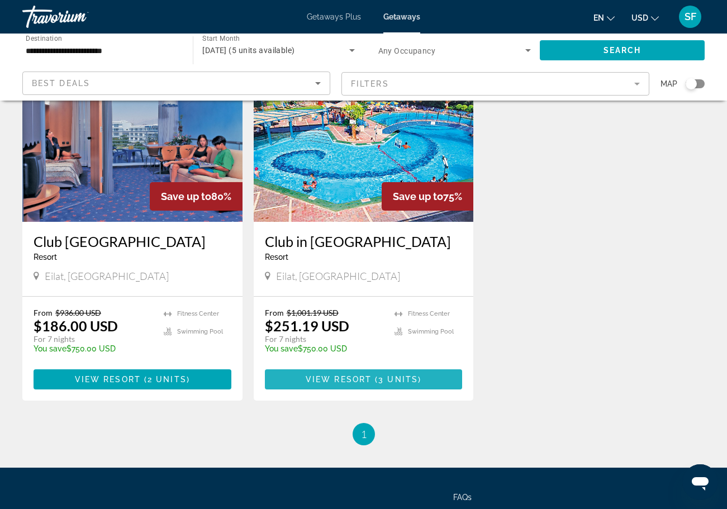
click at [342, 380] on span "View Resort" at bounding box center [339, 379] width 66 height 9
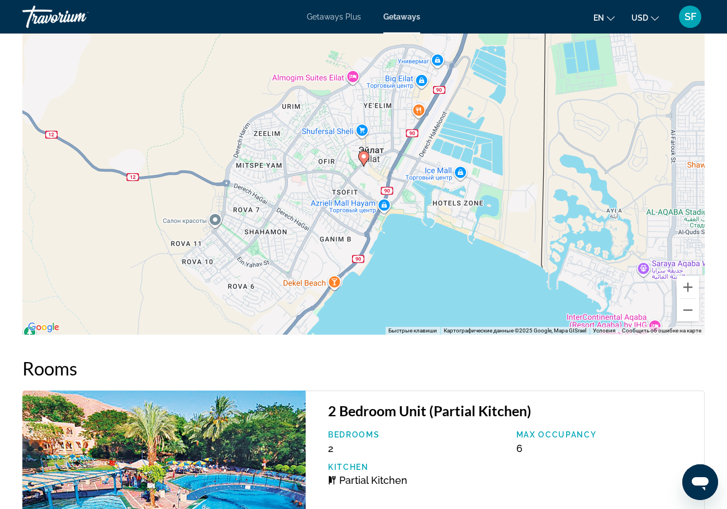
scroll to position [1500, 0]
click at [345, 20] on span "Getaways Plus" at bounding box center [334, 16] width 54 height 9
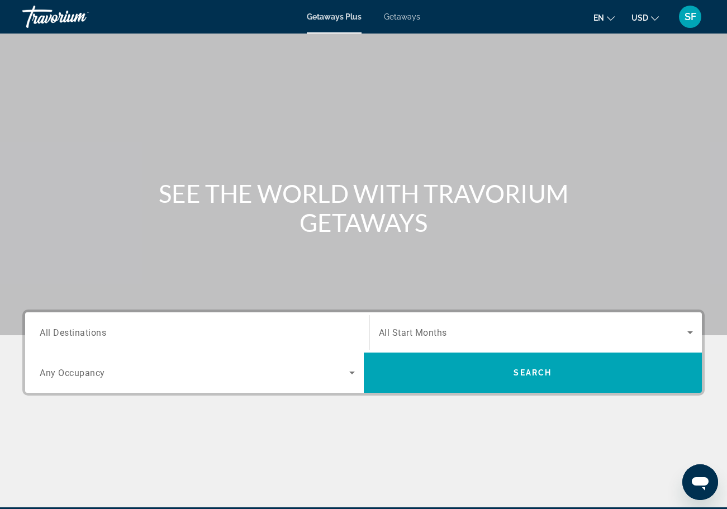
click at [280, 332] on input "Destination All Destinations" at bounding box center [197, 332] width 315 height 13
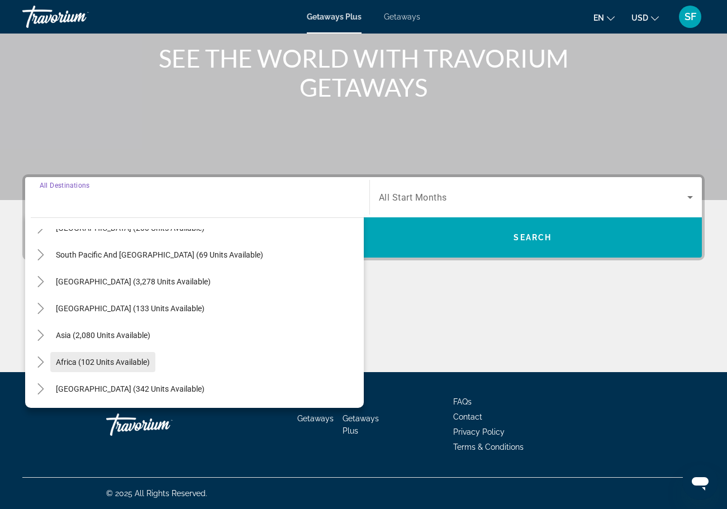
scroll to position [181, 0]
click at [40, 396] on mat-icon "Toggle Middle East (342 units available)" at bounding box center [41, 390] width 20 height 20
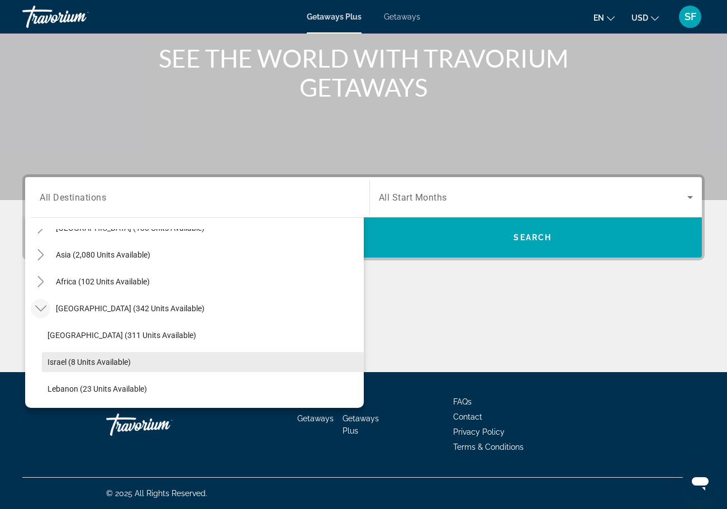
scroll to position [262, 0]
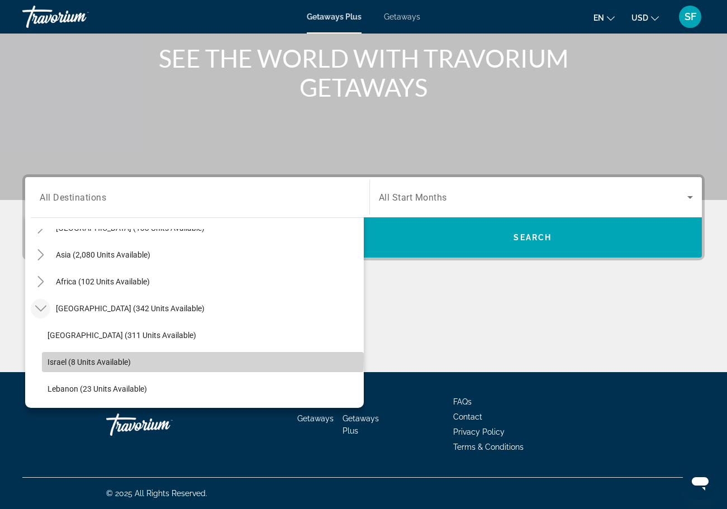
click at [99, 356] on span "Search widget" at bounding box center [203, 362] width 322 height 27
type input "**********"
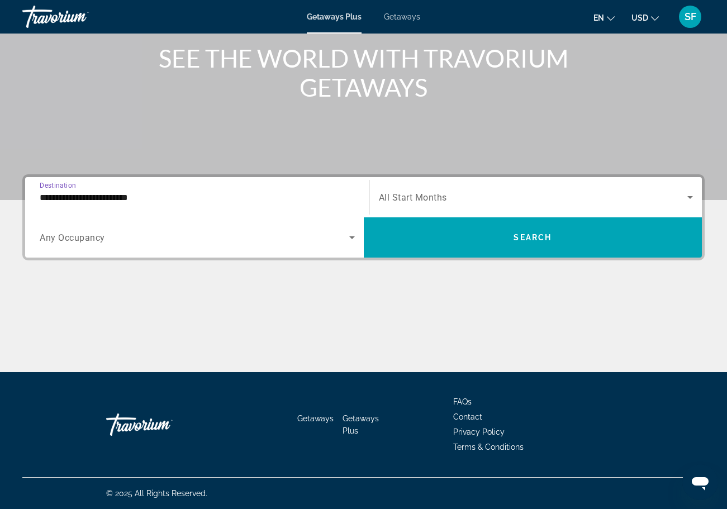
click at [643, 201] on span "Search widget" at bounding box center [533, 197] width 309 height 13
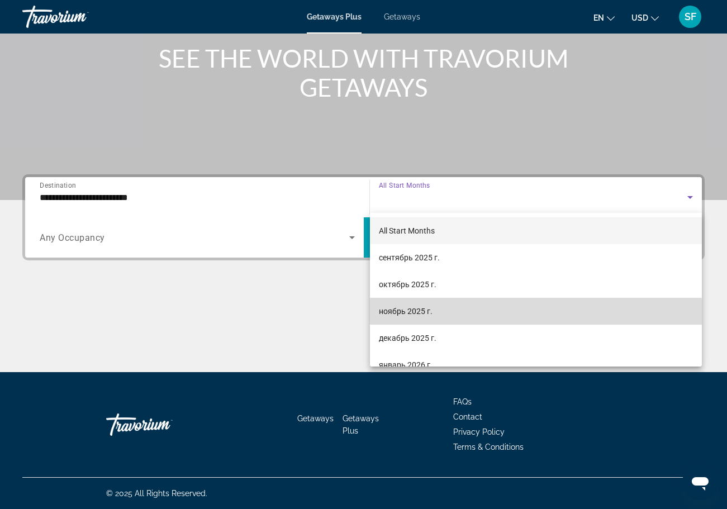
click at [472, 317] on mat-option "ноябрь 2025 г." at bounding box center [536, 311] width 333 height 27
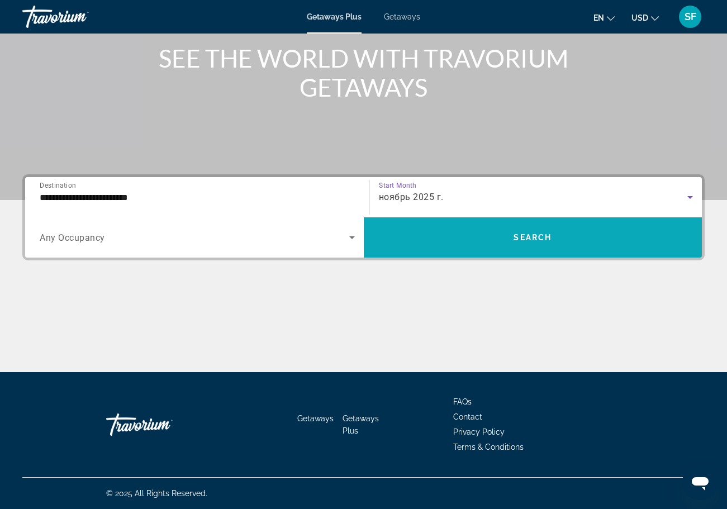
click at [500, 245] on span "Search widget" at bounding box center [533, 237] width 339 height 27
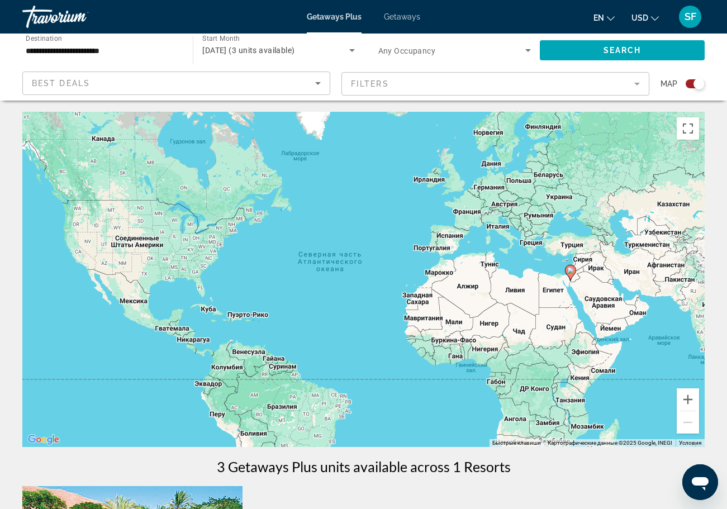
click at [576, 268] on gmp-advanced-marker "Main content" at bounding box center [570, 272] width 11 height 17
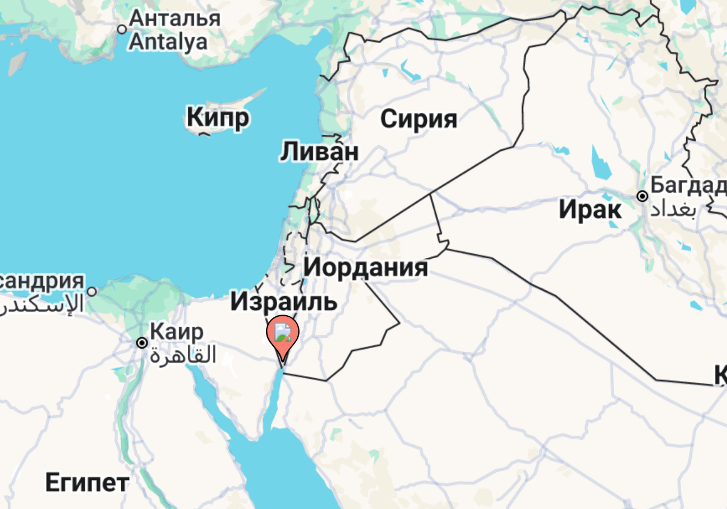
click at [361, 266] on image "Main content" at bounding box center [364, 269] width 7 height 7
type input "**********"
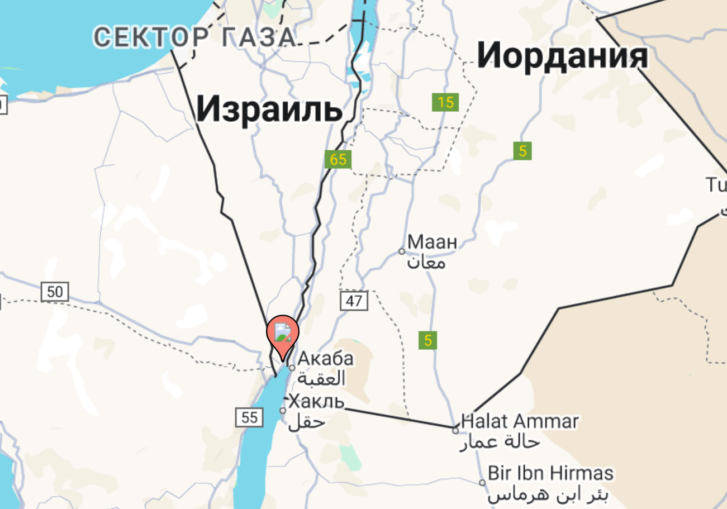
click at [361, 266] on image "Main content" at bounding box center [364, 269] width 7 height 7
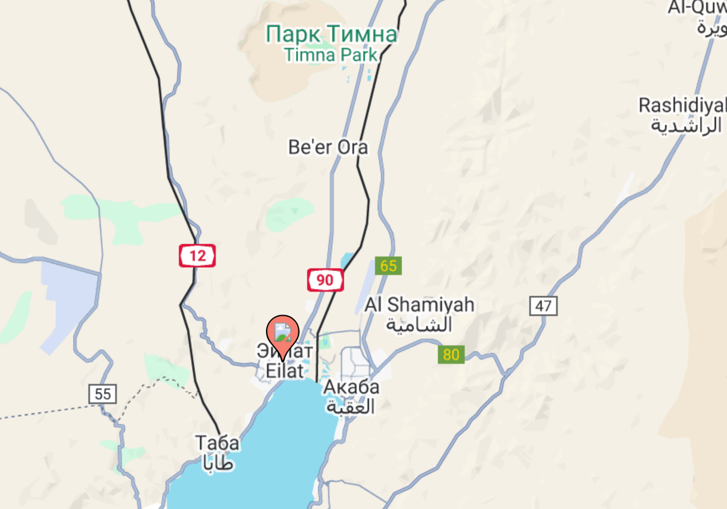
click at [361, 266] on image "Main content" at bounding box center [364, 269] width 7 height 7
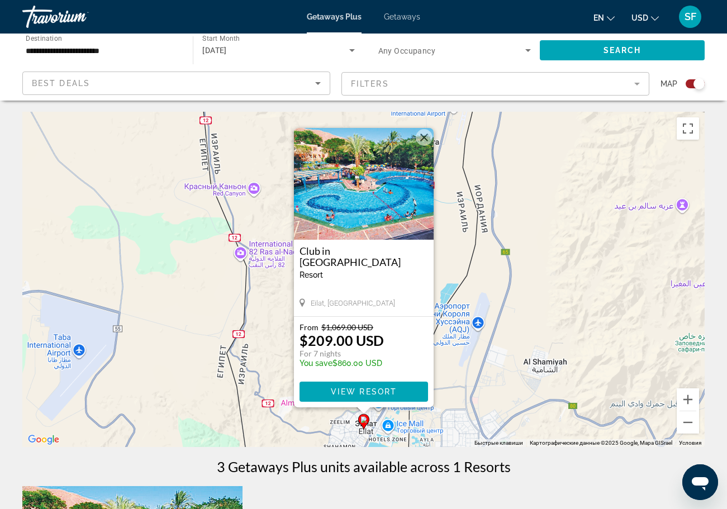
click at [690, 83] on div "Search widget" at bounding box center [695, 83] width 19 height 9
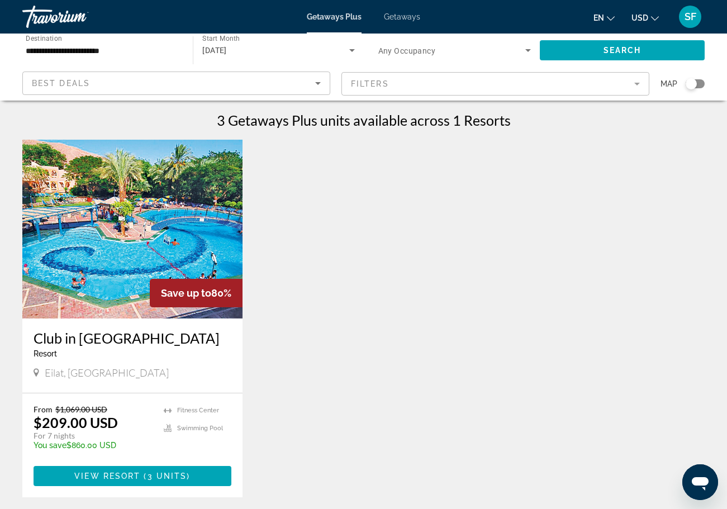
click at [700, 83] on div "Search widget" at bounding box center [695, 83] width 19 height 9
